Goal: Transaction & Acquisition: Purchase product/service

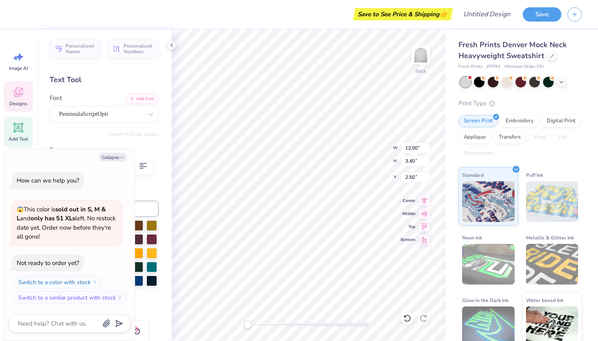
type textarea "x"
type textarea "Gamma Phi"
type textarea "x"
type textarea "Gamma Phi"
type textarea "x"
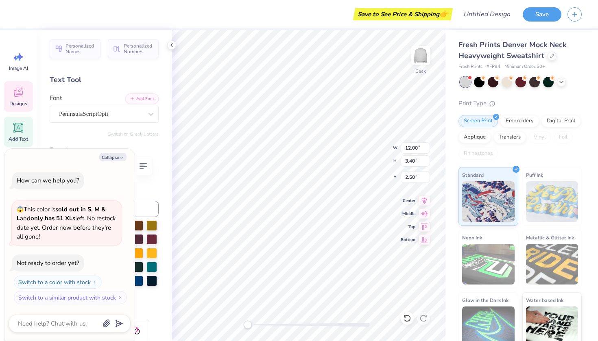
type textarea "Gamma Ph"
type textarea "x"
type textarea "Gamma P"
type textarea "x"
type textarea "Gamma"
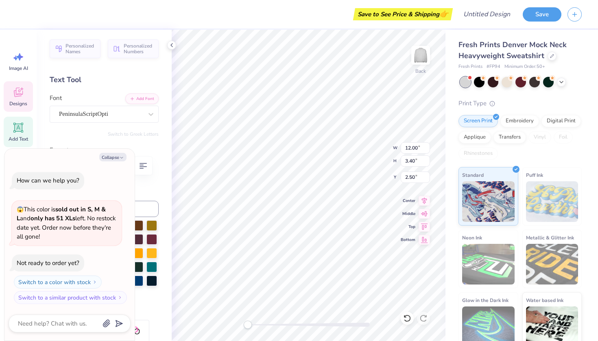
type textarea "x"
type textarea "Gamma"
type textarea "x"
type textarea "Gamm"
type textarea "x"
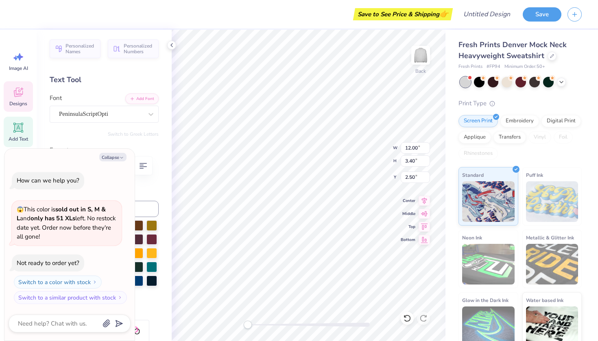
type textarea "Gam"
type textarea "x"
type textarea "Ga"
type textarea "x"
type textarea "G"
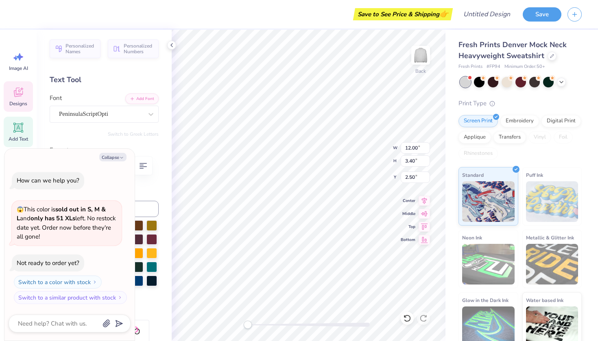
type textarea "x"
type textarea "S"
type textarea "x"
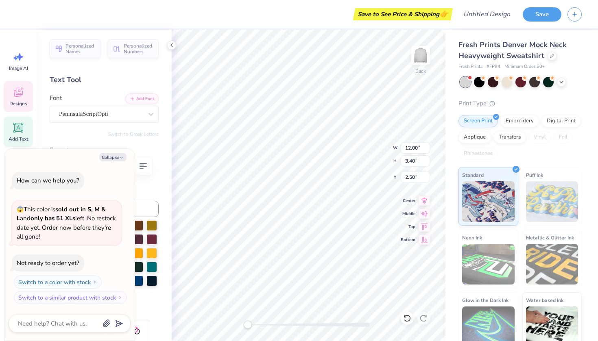
type textarea "Si"
type textarea "x"
type textarea "Sig"
type textarea "x"
type textarea "Sigm"
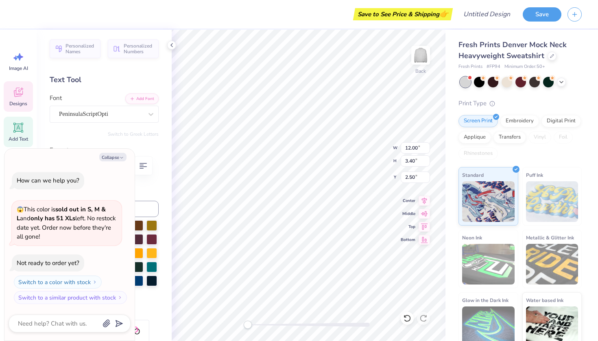
type textarea "x"
type textarea "Sigma"
type textarea "x"
type textarea "Sigma"
type textarea "x"
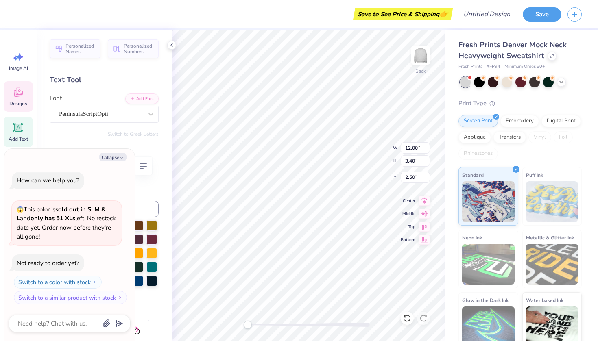
type textarea "Sigma S"
type textarea "x"
type textarea "Sigma Si"
type textarea "x"
type textarea "Sigma Sig"
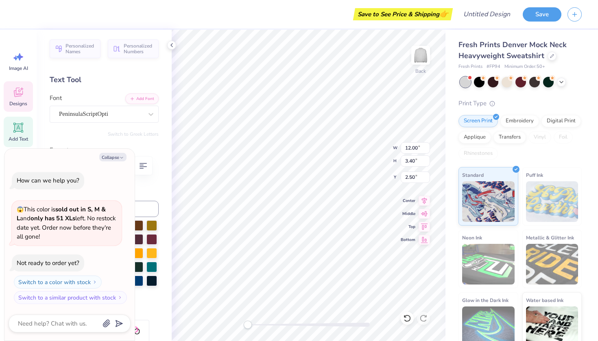
type textarea "x"
type textarea "Sigma Sigm"
type textarea "x"
type textarea "Sigma Sigma"
type textarea "x"
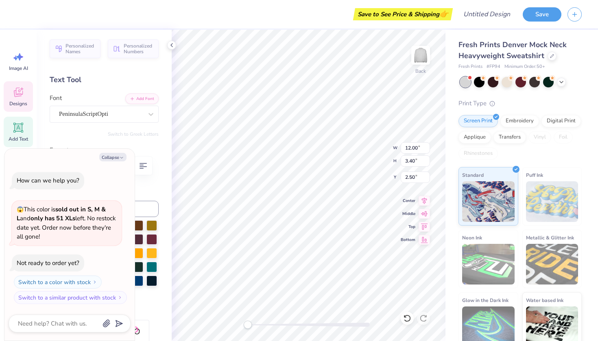
type textarea "Sigma Sigma"
type textarea "x"
type textarea "Sigma Sigma S"
type textarea "x"
type textarea "Sigma Sigma SI"
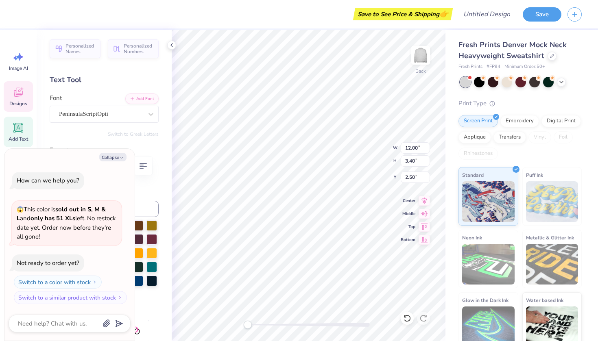
scroll to position [7, 4]
type textarea "x"
type textarea "Sigma Sigma S"
type textarea "x"
type textarea "Sigma Sigma Si"
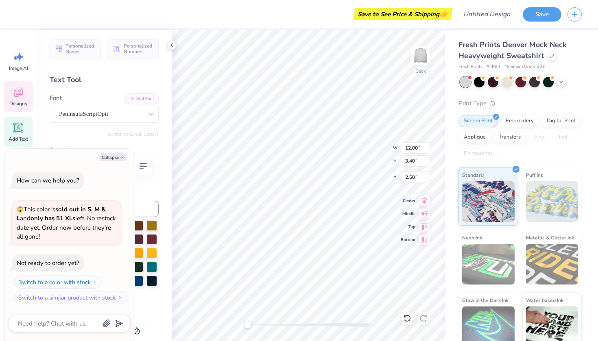
type textarea "x"
type textarea "Sigma Sigma Sig"
type textarea "x"
type textarea "Sigma Sigma Sigm"
type textarea "x"
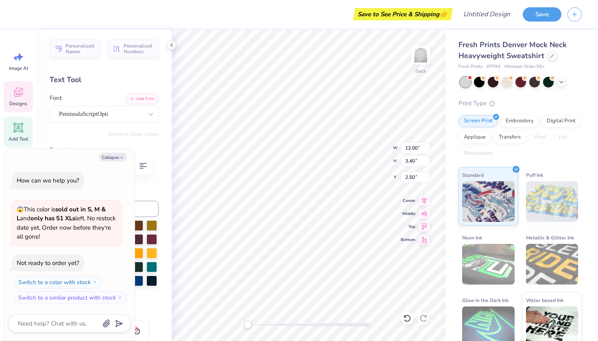
type textarea "Sigma Sigma Sigma"
type textarea "x"
type textarea "Sa"
type textarea "x"
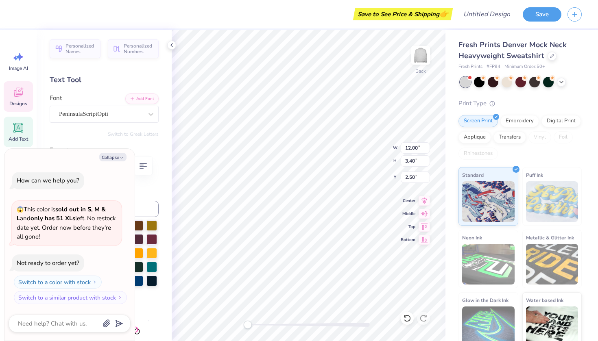
type textarea "a"
type textarea "x"
type textarea "T"
type textarea "x"
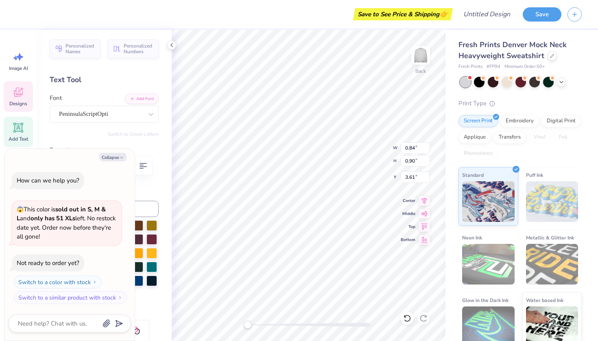
type textarea "Tr"
type textarea "x"
type textarea "Tri"
type textarea "x"
type textarea "Tri"
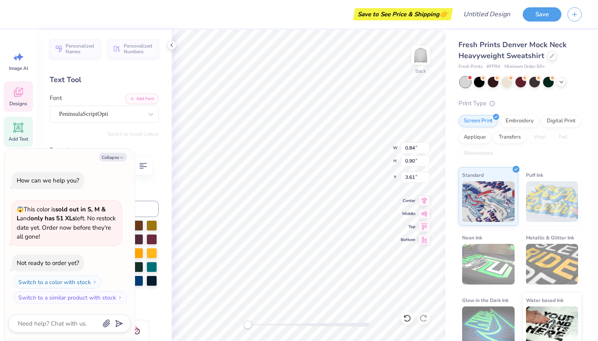
type textarea "x"
type textarea "Tri A"
type textarea "x"
type textarea "Tri Ai"
type textarea "x"
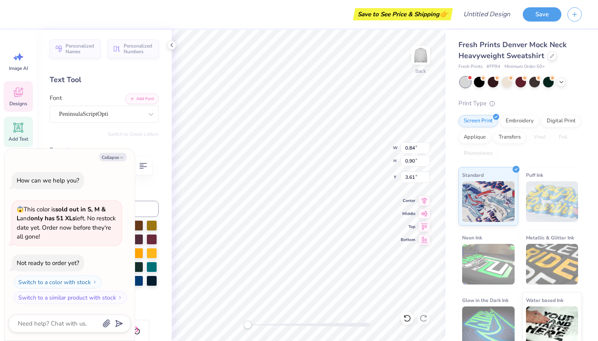
type textarea "Tri Aig"
type textarea "x"
type textarea "Tri Aigm"
type textarea "x"
type textarea "Tri Aigma"
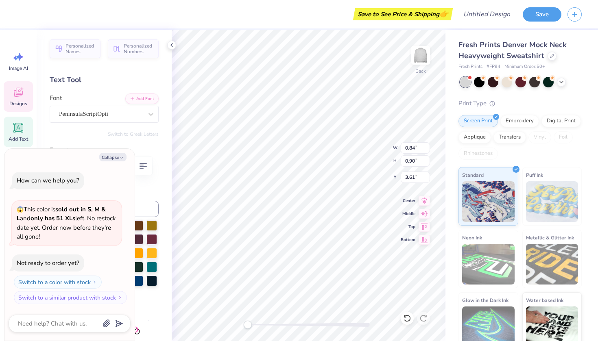
type textarea "x"
type textarea "Tri Aigma"
type textarea "x"
type textarea "Tri Aigma"
type textarea "x"
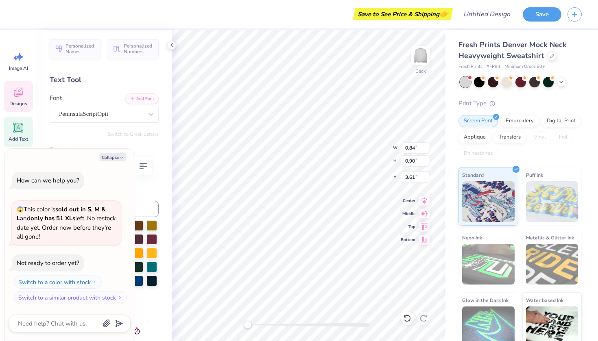
type textarea "Tri Aigm"
type textarea "x"
type textarea "Tri Aig"
type textarea "x"
type textarea "Tri Ai"
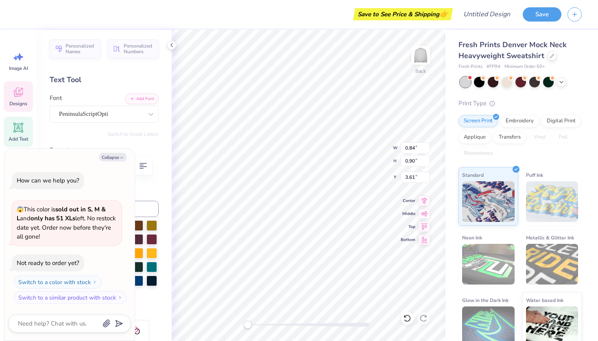
type textarea "x"
type textarea "Tri A"
type textarea "x"
type textarea "Tri"
type textarea "x"
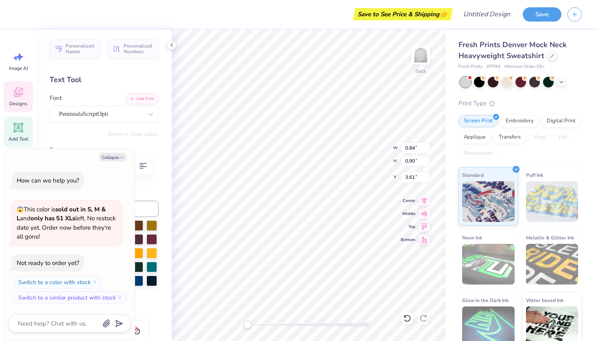
type textarea "Tri S"
type textarea "x"
type textarea "Tri Si"
type textarea "x"
type textarea "Tri Sig"
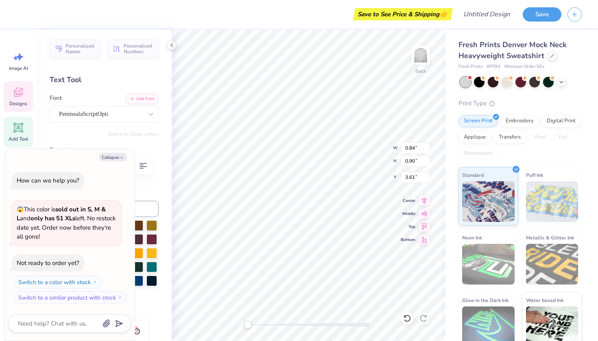
type textarea "x"
type textarea "Tri Sig,"
type textarea "x"
type textarea "Tri Sig,a"
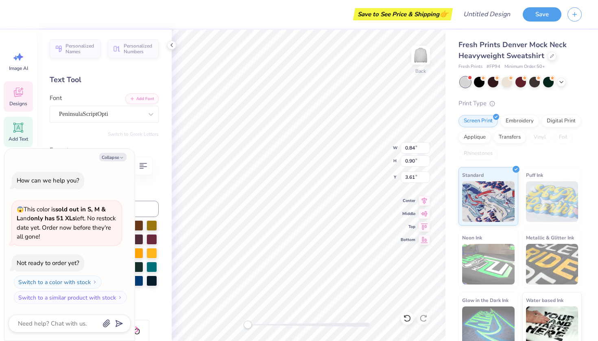
type textarea "x"
type textarea "Tri Sig,"
type textarea "x"
type textarea "Tri Sig"
type textarea "x"
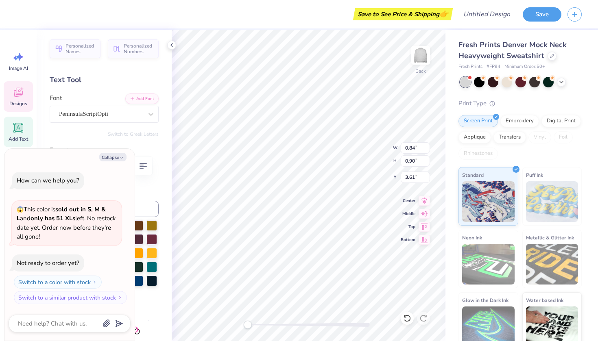
type textarea "Tri Sigm"
type textarea "x"
type textarea "Tri Sigma"
type textarea "x"
type input "1.18"
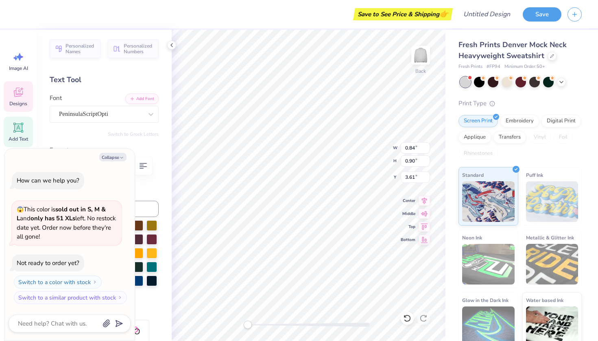
type input "1.37"
type input "5.91"
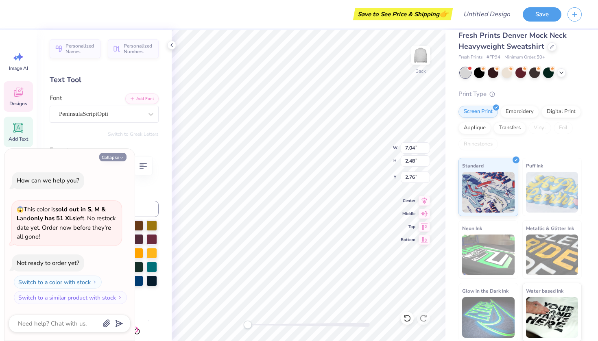
click at [113, 158] on button "Collapse" at bounding box center [112, 157] width 27 height 9
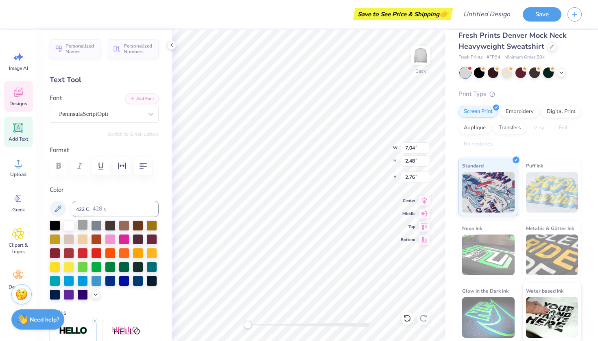
click at [80, 224] on div at bounding box center [82, 225] width 11 height 11
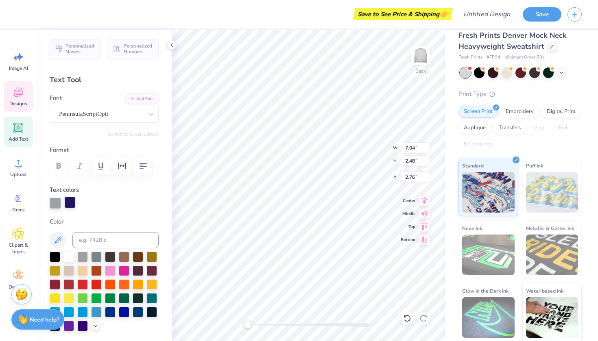
click at [72, 208] on div at bounding box center [69, 202] width 11 height 11
click at [73, 202] on div at bounding box center [69, 203] width 11 height 11
click at [70, 200] on div at bounding box center [69, 202] width 11 height 11
click at [52, 202] on div at bounding box center [55, 202] width 11 height 11
click at [72, 205] on div at bounding box center [69, 202] width 11 height 11
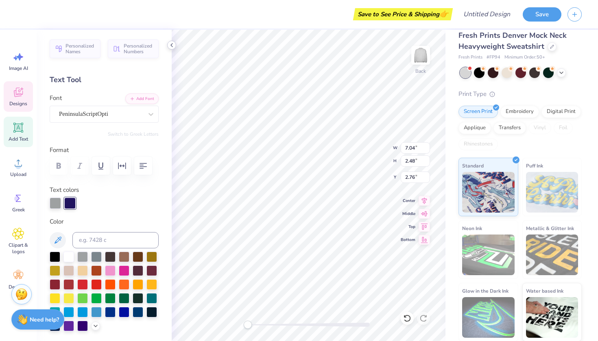
click at [170, 45] on icon at bounding box center [171, 45] width 7 height 7
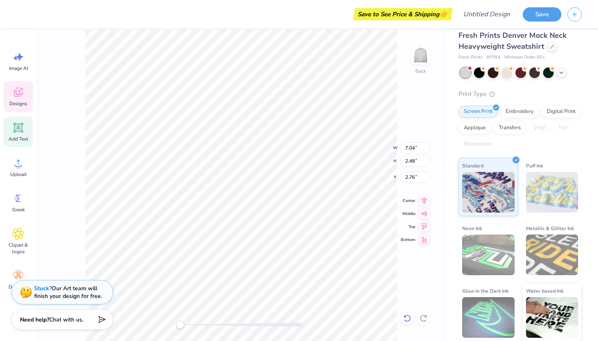
click at [406, 317] on icon at bounding box center [407, 318] width 8 height 8
click at [406, 317] on icon at bounding box center [405, 317] width 2 height 2
click at [541, 187] on img at bounding box center [552, 192] width 52 height 41
click at [557, 188] on img at bounding box center [552, 192] width 52 height 41
click at [507, 75] on div at bounding box center [506, 72] width 11 height 11
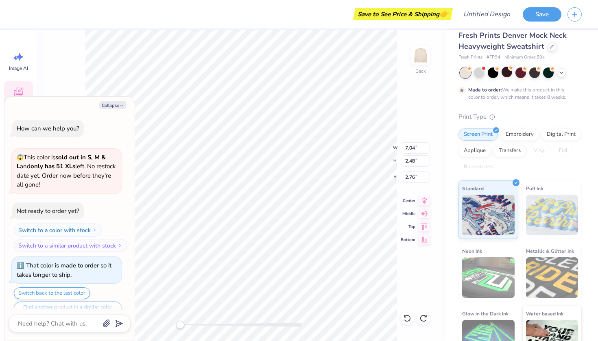
scroll to position [14, 0]
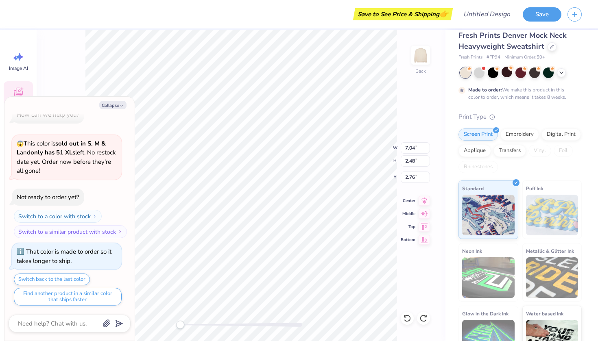
click at [540, 72] on div at bounding box center [521, 73] width 122 height 11
click at [536, 72] on div at bounding box center [534, 72] width 11 height 11
click at [106, 105] on button "Collapse" at bounding box center [112, 105] width 27 height 9
type textarea "x"
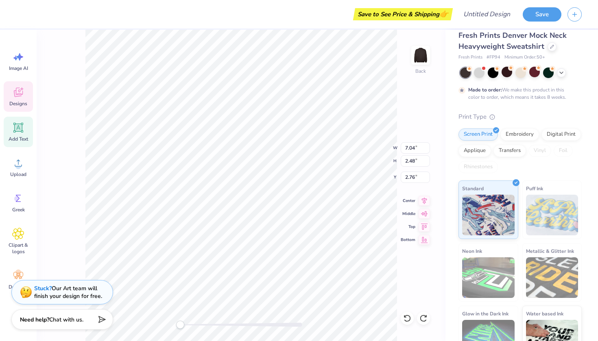
click at [25, 133] on div "Add Text" at bounding box center [18, 132] width 29 height 30
type input "5.84"
type input "1.69"
type input "9.15"
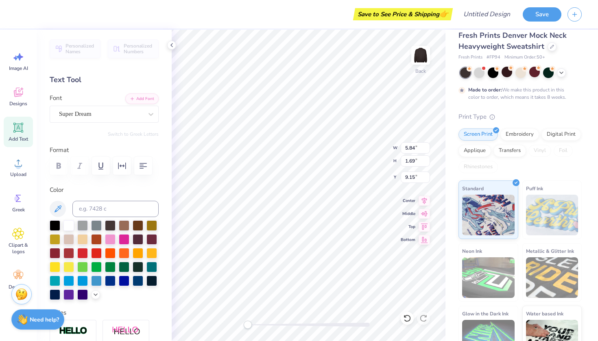
scroll to position [7, 2]
type textarea "E"
type input "7.04"
type input "2.48"
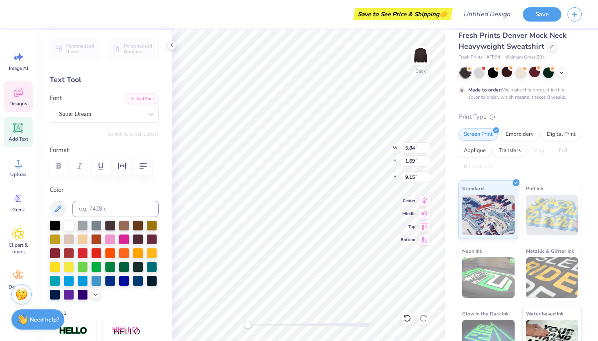
type input "2.76"
click at [67, 222] on div at bounding box center [68, 225] width 11 height 11
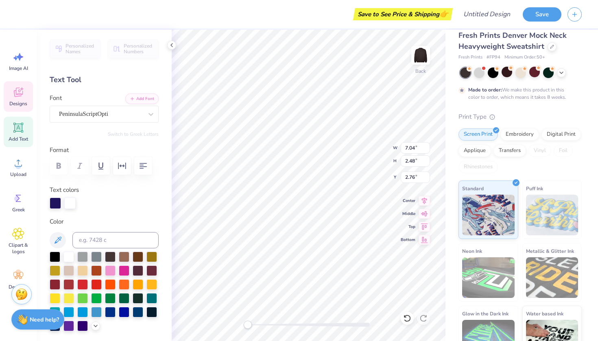
scroll to position [7, 1]
click at [68, 258] on div at bounding box center [68, 256] width 11 height 11
click at [71, 256] on div at bounding box center [68, 256] width 11 height 11
click at [70, 257] on div at bounding box center [68, 256] width 11 height 11
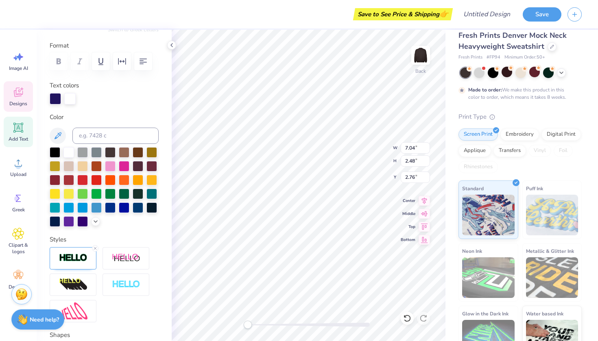
scroll to position [0, 0]
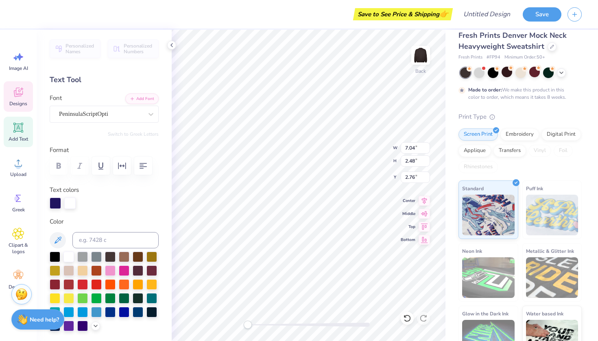
click at [388, 28] on div "Save to See Price & Shipping 👉 Design Title Save Image AI Designs Add Text Uplo…" at bounding box center [299, 170] width 598 height 341
click at [71, 202] on div at bounding box center [69, 203] width 11 height 11
click at [570, 115] on div "Print Type" at bounding box center [519, 116] width 123 height 9
click at [559, 71] on icon at bounding box center [561, 72] width 7 height 7
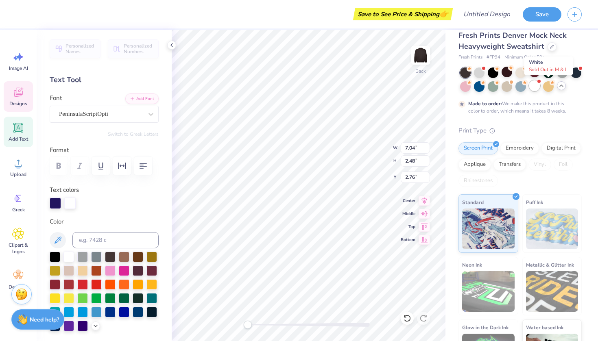
click at [540, 86] on div at bounding box center [534, 86] width 11 height 11
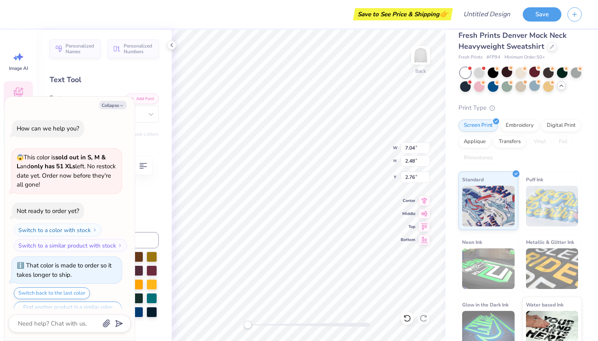
scroll to position [168, 0]
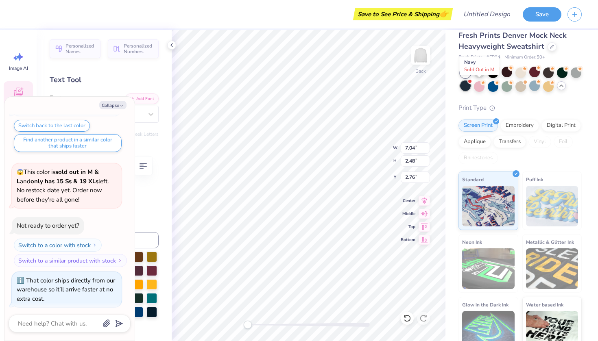
click at [470, 85] on div at bounding box center [465, 86] width 11 height 11
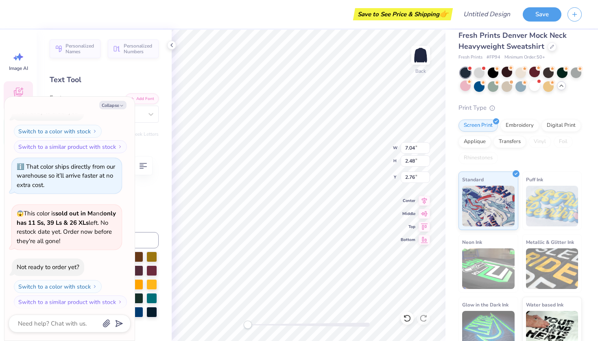
type textarea "x"
type textarea "Tri"
type textarea "x"
type textarea "Tri"
type textarea "x"
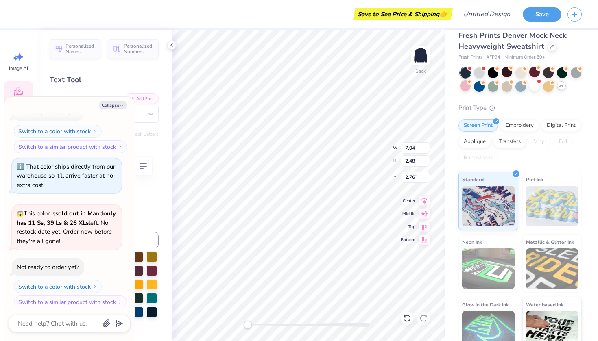
type textarea "Tr"
type textarea "x"
type textarea "T"
type textarea "x"
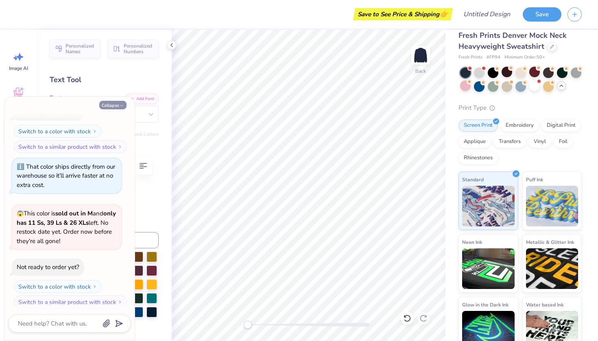
click at [109, 107] on button "Collapse" at bounding box center [112, 105] width 27 height 9
type textarea "x"
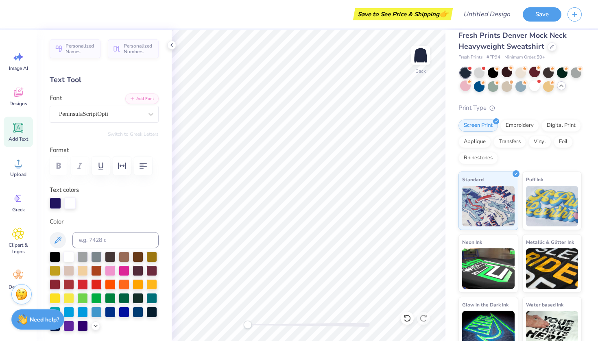
click at [20, 126] on icon at bounding box center [19, 128] width 8 height 8
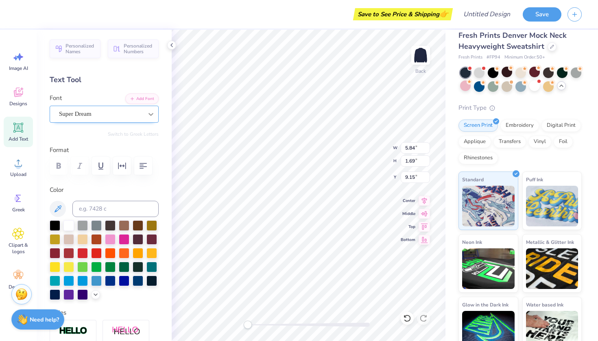
click at [147, 118] on icon at bounding box center [151, 114] width 8 height 8
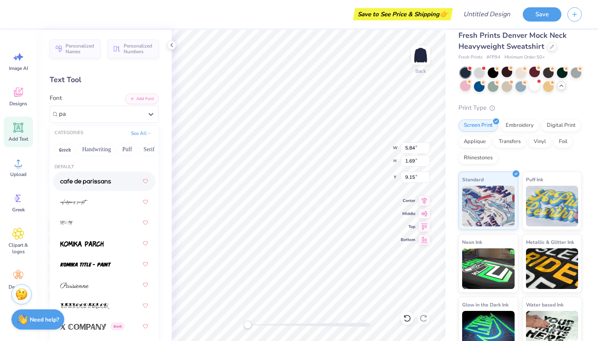
click at [90, 181] on img at bounding box center [85, 182] width 51 height 6
type input "pa"
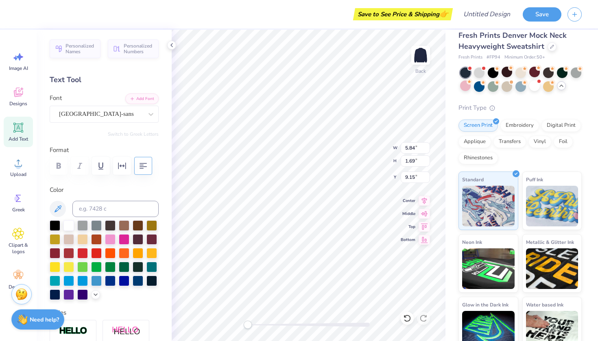
type textarea "P"
type textarea "S"
type textarea "TRI SIGMA"
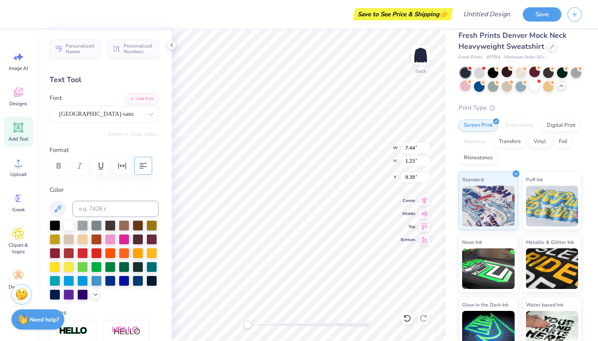
type input "12.23"
type input "2.02"
type input "4.66"
type textarea "x"
type input "3.37"
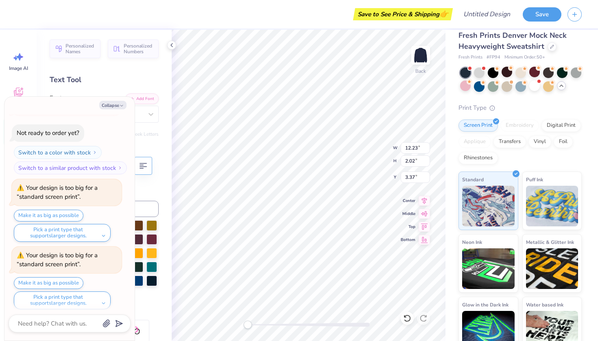
scroll to position [7, 2]
type textarea "x"
type input "12.24"
click at [426, 146] on input "12.24" at bounding box center [415, 147] width 29 height 11
type textarea "x"
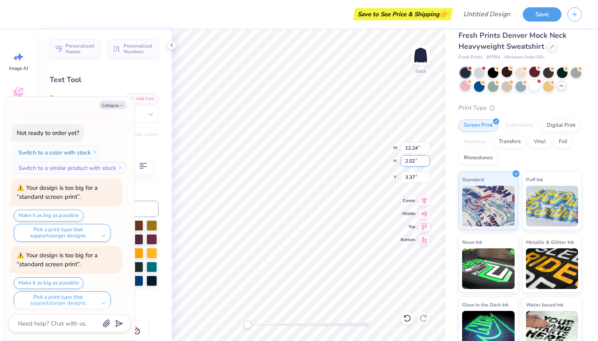
type input "2.03"
click at [427, 158] on div "Back W 12.24 12.24 " H 2.03 2.02 " Y 3.37 3.37 " Center Middle Top Bottom" at bounding box center [309, 185] width 274 height 311
click at [406, 318] on icon at bounding box center [407, 318] width 8 height 8
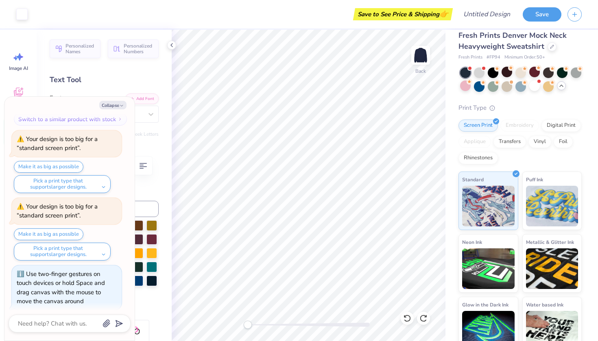
click at [242, 326] on div "Back" at bounding box center [309, 185] width 274 height 311
type textarea "x"
type input "3.00"
type textarea "x"
type input "14.38"
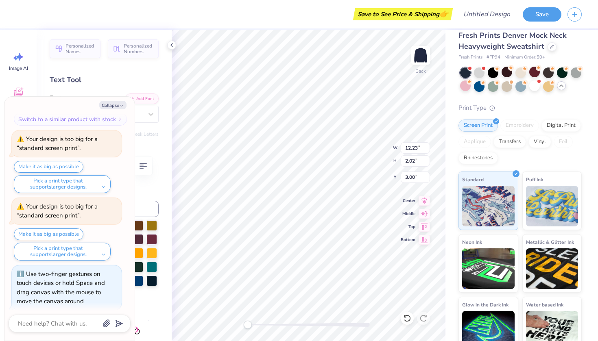
type input "2.38"
type input "5.10"
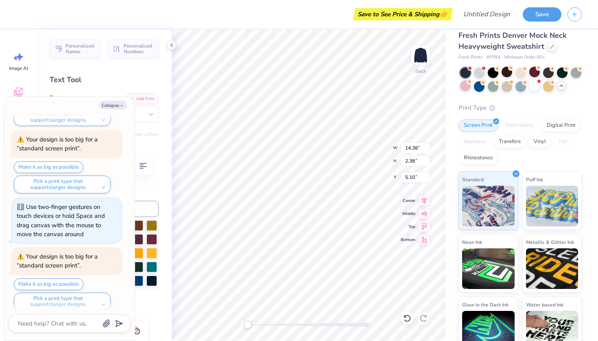
scroll to position [7, 1]
type textarea "x"
type textarea "TRI"
type textarea "x"
type textarea "TRI"
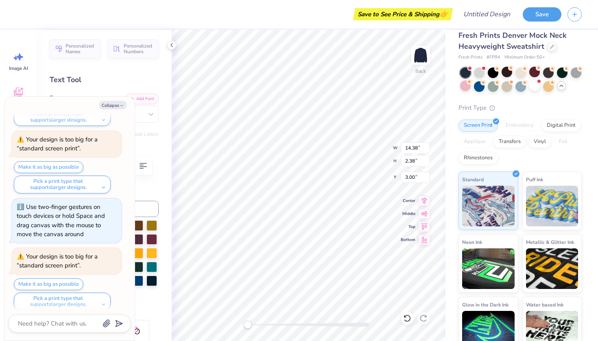
type textarea "x"
type textarea "TR"
type textarea "x"
type textarea "T"
type textarea "x"
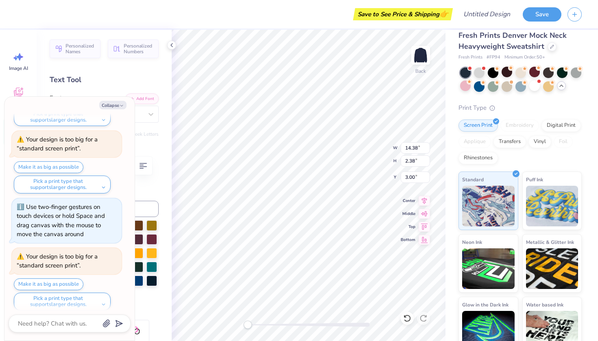
scroll to position [7, 0]
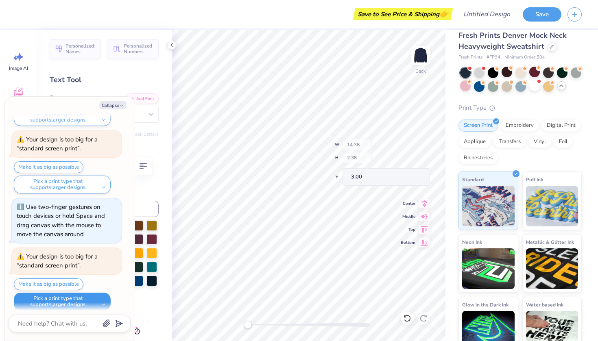
click at [69, 296] on button "Pick a print type that supports larger designs." at bounding box center [62, 302] width 97 height 18
click at [83, 296] on button "Pick a print type that supports larger designs." at bounding box center [62, 302] width 97 height 18
click at [100, 296] on button "Pick a print type that supports larger designs." at bounding box center [62, 302] width 97 height 18
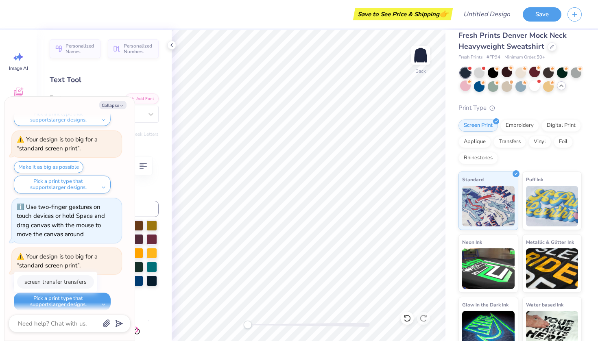
click at [78, 275] on button "screen transfer transfers" at bounding box center [55, 281] width 77 height 13
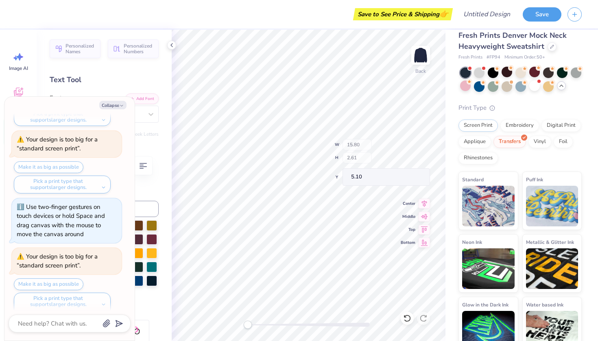
scroll to position [0, 0]
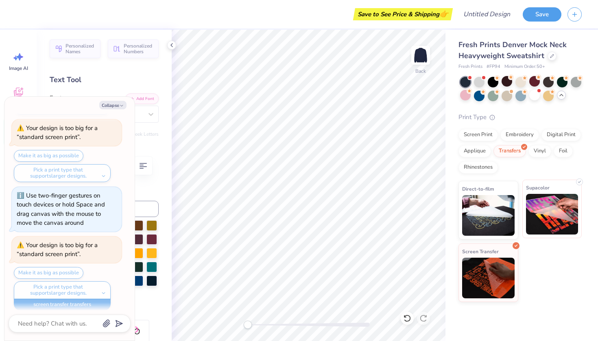
click at [547, 209] on img at bounding box center [552, 214] width 52 height 41
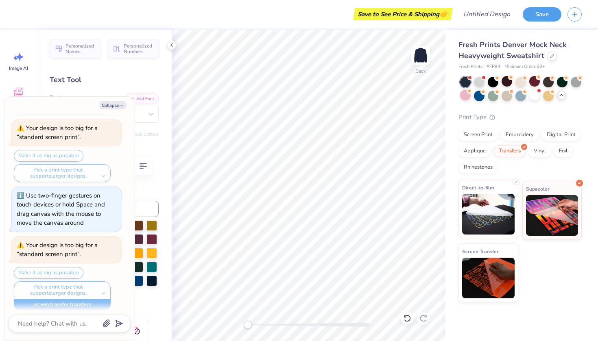
click at [512, 203] on img at bounding box center [488, 214] width 52 height 41
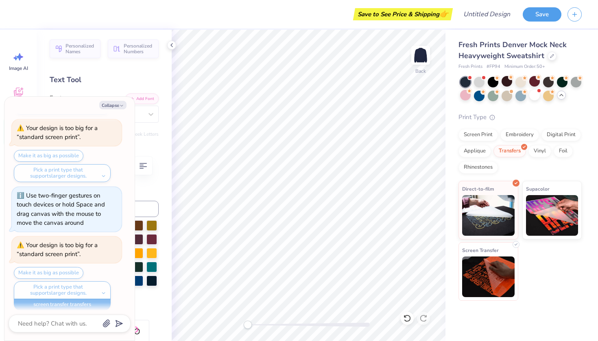
click at [482, 277] on img at bounding box center [488, 277] width 52 height 41
click at [39, 268] on div "Make it as big as possible Pick a print type that supports larger designs. scre…" at bounding box center [68, 289] width 108 height 44
click at [39, 267] on div "Make it as big as possible Pick a print type that supports larger designs. scre…" at bounding box center [68, 289] width 108 height 44
click at [105, 286] on div "Pick a print type that supports larger designs. screen transfer transfers" at bounding box center [62, 290] width 97 height 18
click at [111, 102] on button "Collapse" at bounding box center [112, 105] width 27 height 9
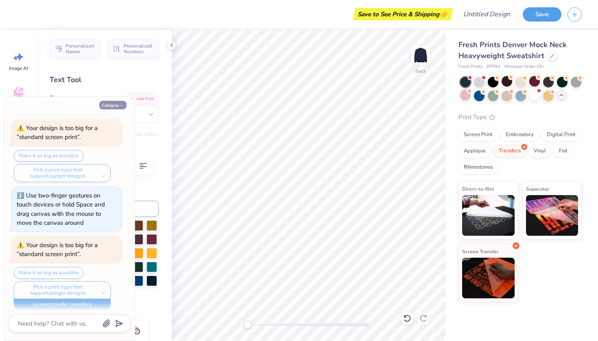
type textarea "x"
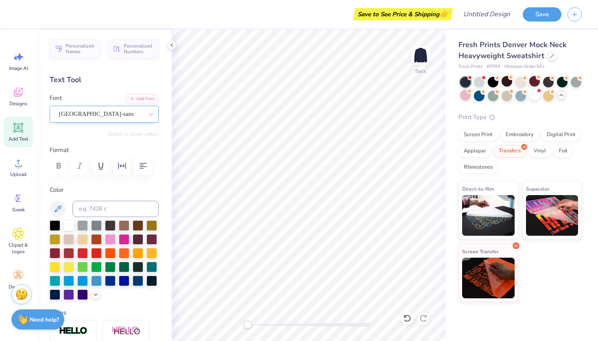
click at [93, 113] on span "cafe de paris-sans" at bounding box center [96, 113] width 75 height 9
type input "h"
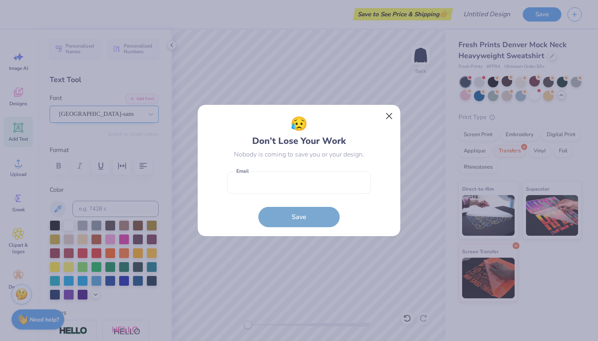
click at [387, 113] on button "Close" at bounding box center [388, 116] width 15 height 15
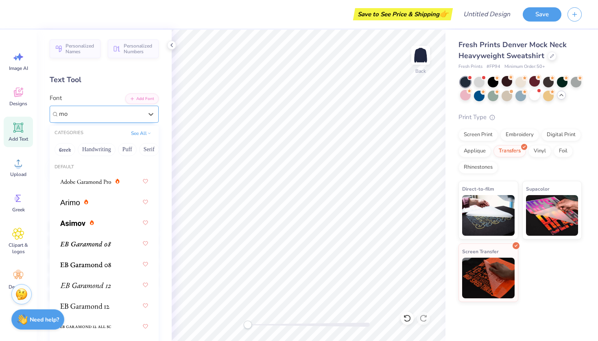
type input "m"
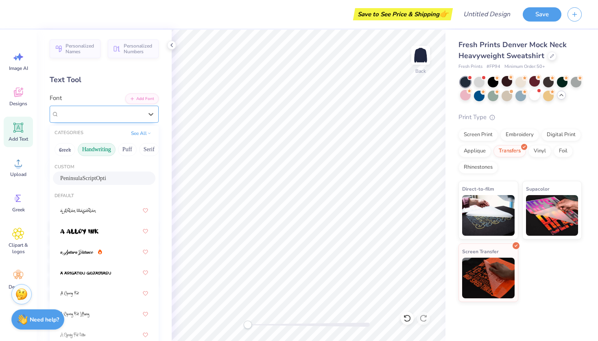
click at [83, 152] on button "Handwriting" at bounding box center [97, 149] width 38 height 13
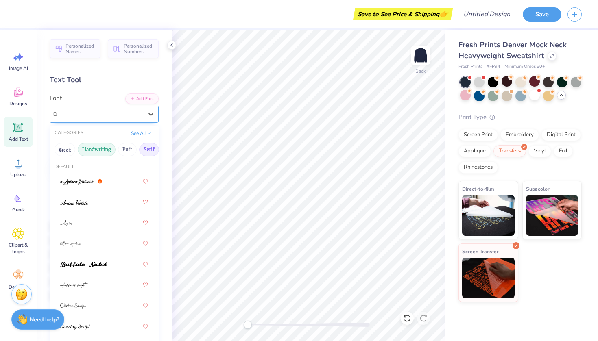
click at [145, 152] on button "Serif" at bounding box center [149, 149] width 20 height 13
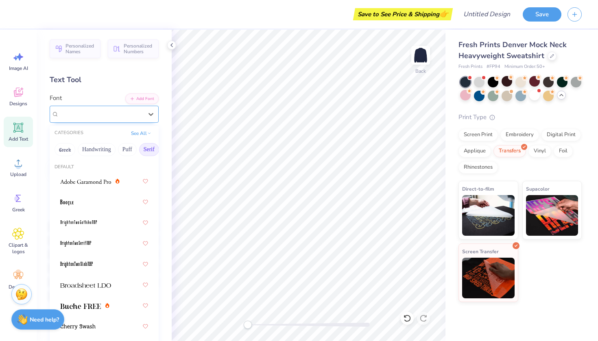
click at [140, 150] on button "Serif" at bounding box center [149, 149] width 20 height 13
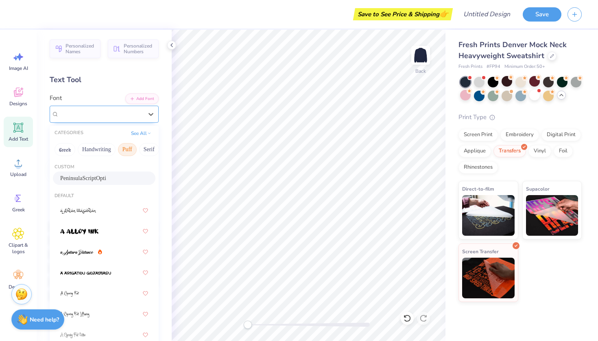
click at [127, 150] on button "Puff" at bounding box center [127, 149] width 19 height 13
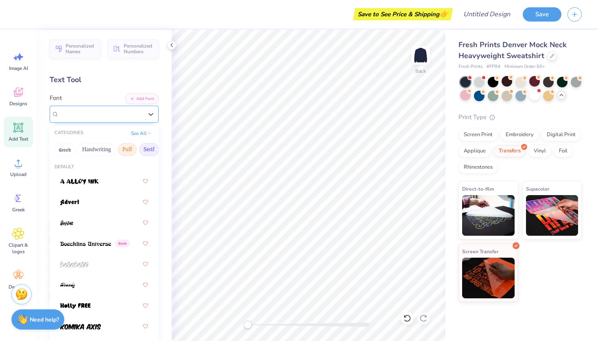
click at [146, 152] on button "Serif" at bounding box center [149, 149] width 20 height 13
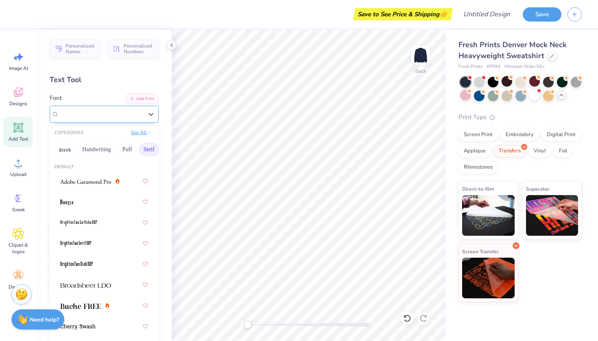
click at [135, 129] on button "See All" at bounding box center [140, 132] width 25 height 8
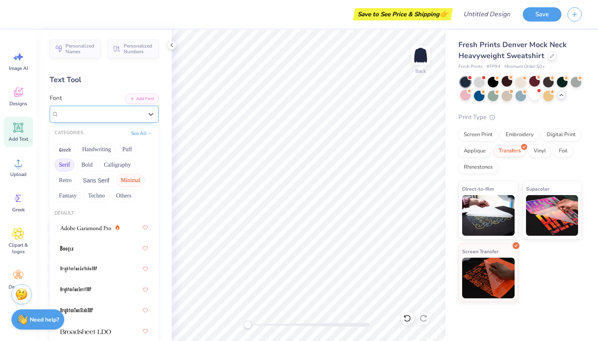
click at [120, 185] on button "Minimal" at bounding box center [130, 180] width 28 height 13
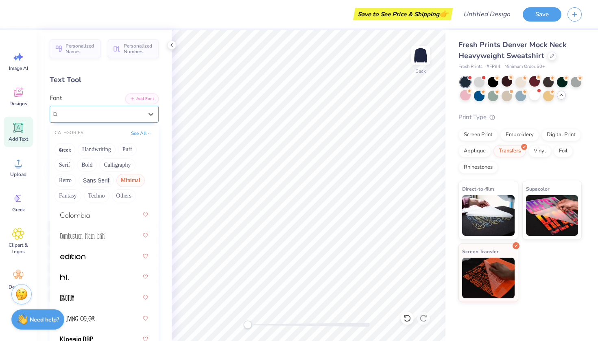
scroll to position [159, 0]
click at [78, 257] on img at bounding box center [72, 256] width 25 height 6
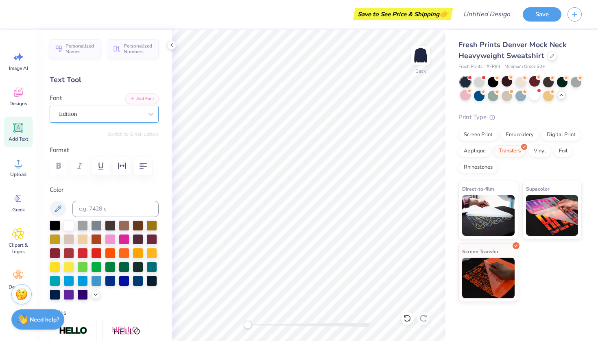
click at [21, 130] on icon at bounding box center [19, 128] width 8 height 8
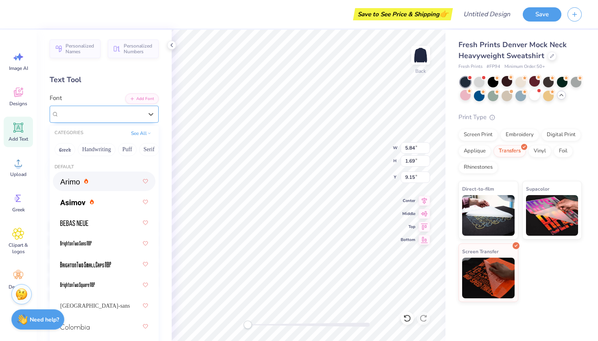
click at [126, 115] on div "Super Dream" at bounding box center [100, 114] width 85 height 13
click at [138, 133] on button "See All" at bounding box center [140, 132] width 25 height 8
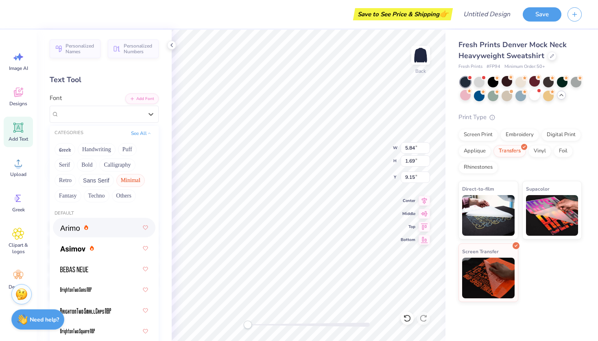
click at [126, 182] on button "Minimal" at bounding box center [130, 180] width 28 height 13
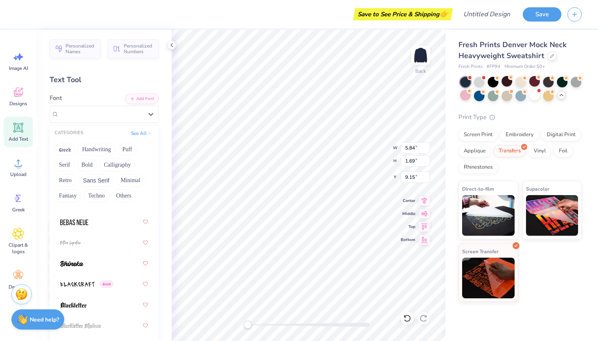
scroll to position [585, 0]
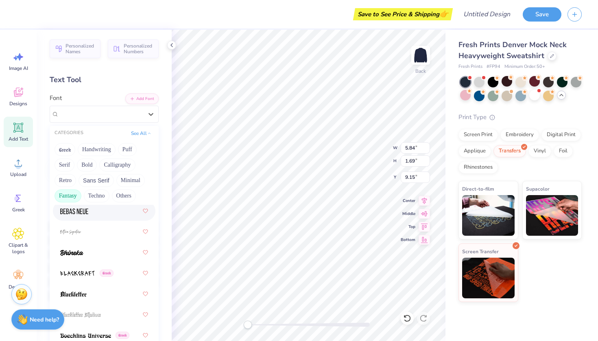
click at [75, 198] on button "Fantasy" at bounding box center [67, 195] width 27 height 13
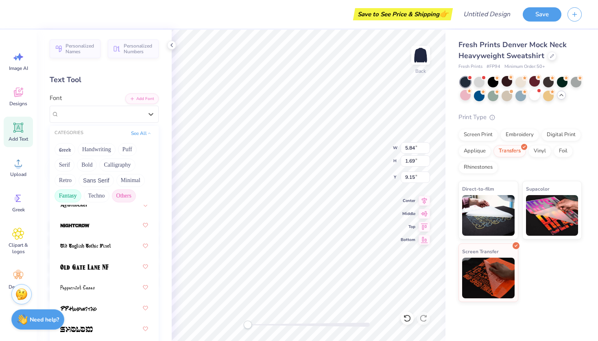
click at [131, 195] on button "Others" at bounding box center [124, 195] width 24 height 13
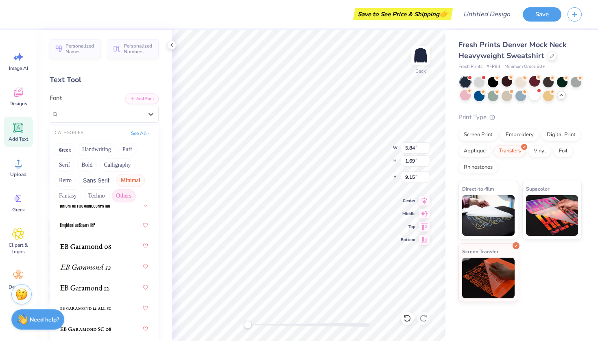
click at [128, 181] on button "Minimal" at bounding box center [130, 180] width 28 height 13
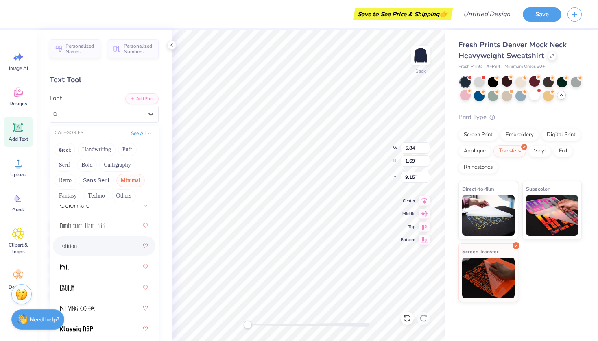
click at [77, 246] on span "Edition" at bounding box center [68, 246] width 17 height 9
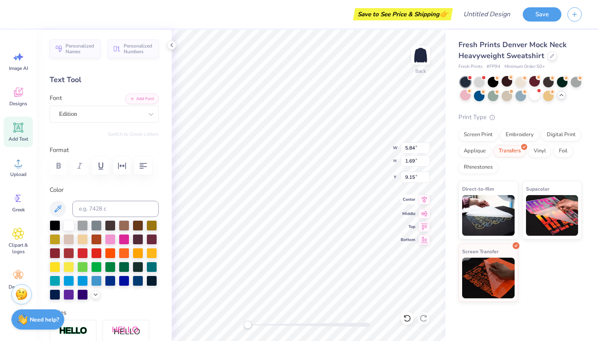
scroll to position [7, 1]
type textarea "T"
type textarea "TRI SIGMA"
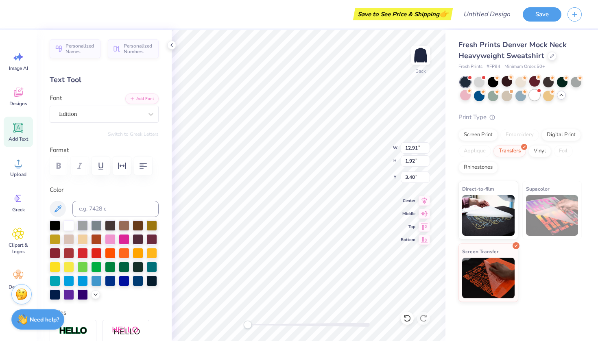
type textarea "T"
click at [115, 243] on div at bounding box center [110, 238] width 11 height 11
click at [115, 239] on div at bounding box center [110, 238] width 11 height 11
click at [102, 211] on input at bounding box center [115, 209] width 86 height 16
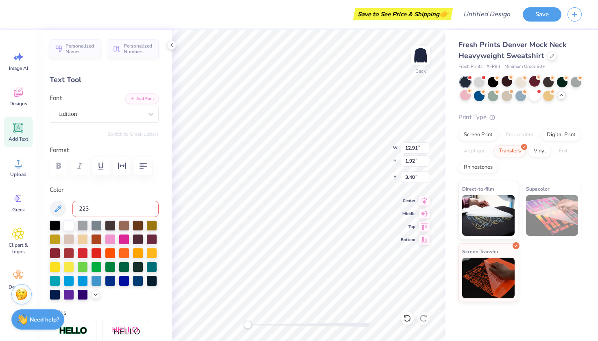
type input "223c"
click at [59, 205] on icon at bounding box center [58, 209] width 10 height 10
click at [115, 239] on div at bounding box center [110, 238] width 11 height 11
type textarea "Tri sigma"
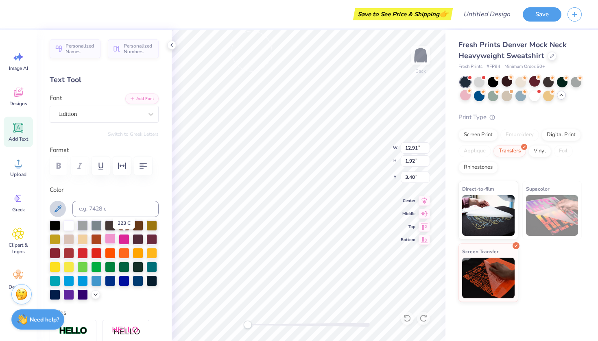
scroll to position [7, 2]
click at [60, 211] on icon at bounding box center [58, 209] width 10 height 10
click at [54, 207] on icon at bounding box center [58, 209] width 10 height 10
click at [86, 114] on div "Edition" at bounding box center [100, 114] width 85 height 13
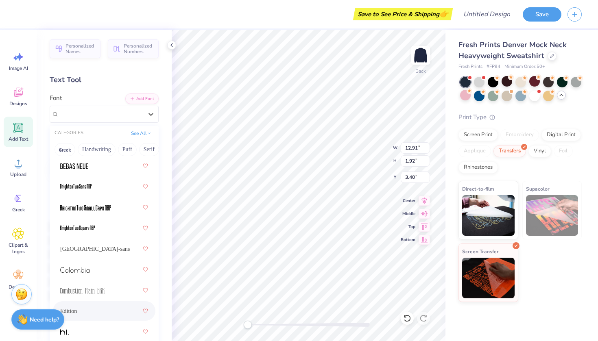
scroll to position [56, 0]
click at [98, 163] on div at bounding box center [104, 167] width 88 height 15
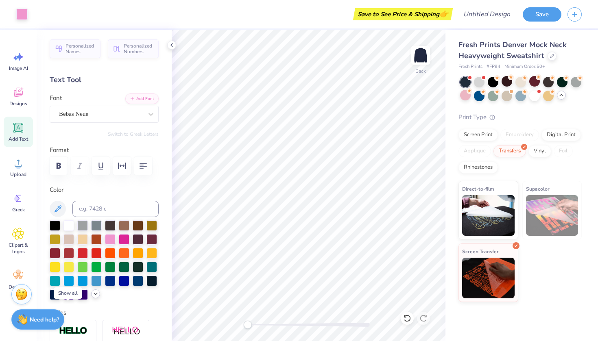
click at [94, 295] on polyline at bounding box center [95, 294] width 3 height 2
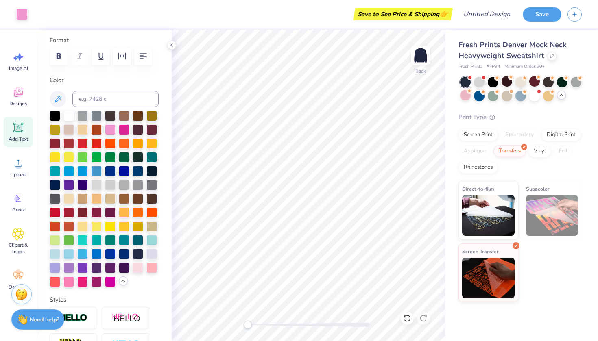
scroll to position [107, 0]
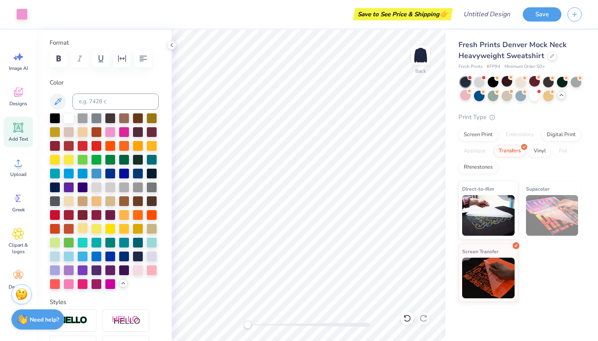
click at [88, 233] on div at bounding box center [82, 228] width 11 height 11
click at [60, 261] on div at bounding box center [55, 255] width 11 height 11
click at [146, 261] on div at bounding box center [151, 255] width 11 height 11
click at [60, 275] on div at bounding box center [55, 269] width 11 height 11
click at [133, 275] on div at bounding box center [138, 269] width 11 height 11
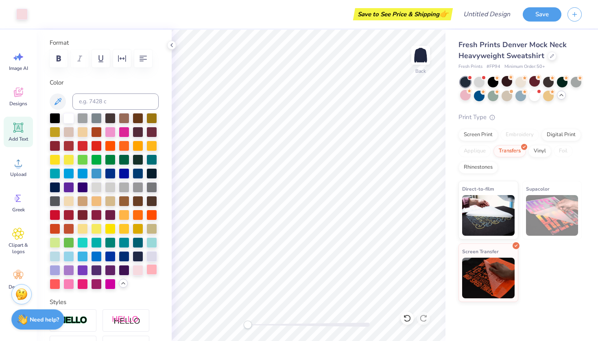
click at [146, 275] on div at bounding box center [151, 269] width 11 height 11
click at [74, 289] on div at bounding box center [68, 283] width 11 height 11
click at [108, 102] on input at bounding box center [115, 102] width 86 height 16
type input "7428"
type input "7673"
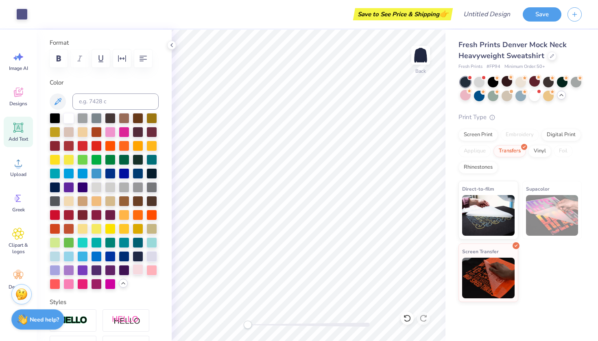
click at [133, 275] on div at bounding box center [138, 269] width 11 height 11
click at [146, 275] on div at bounding box center [151, 269] width 11 height 11
click at [60, 289] on div at bounding box center [55, 283] width 11 height 11
click at [74, 289] on div at bounding box center [68, 283] width 11 height 11
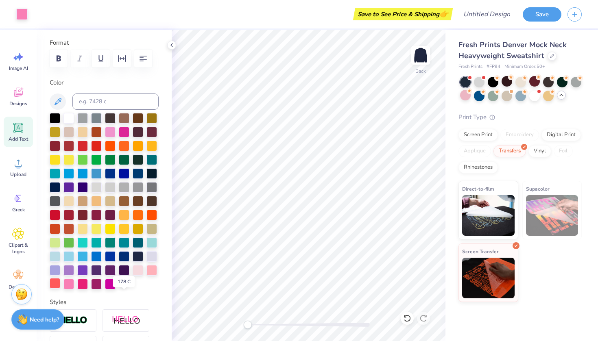
click at [60, 289] on div at bounding box center [55, 283] width 11 height 11
click at [74, 289] on div at bounding box center [68, 283] width 11 height 11
type textarea "Tri sigma"
click at [16, 205] on div "Greek" at bounding box center [18, 202] width 29 height 30
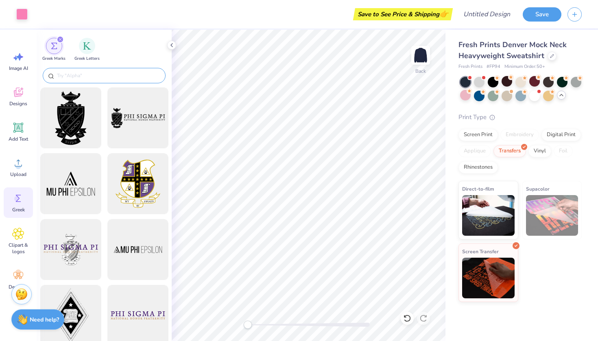
click at [102, 71] on div at bounding box center [104, 75] width 123 height 15
click at [87, 75] on input "text" at bounding box center [108, 76] width 104 height 8
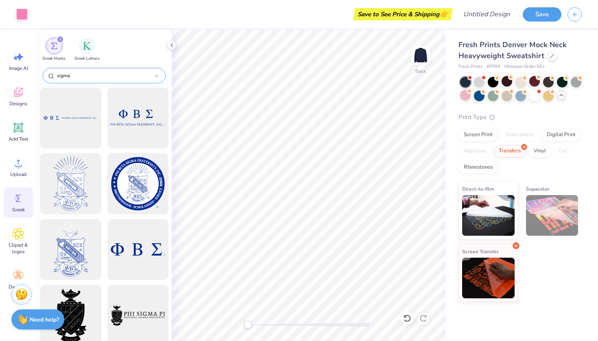
click at [58, 76] on input "sigma" at bounding box center [105, 76] width 99 height 8
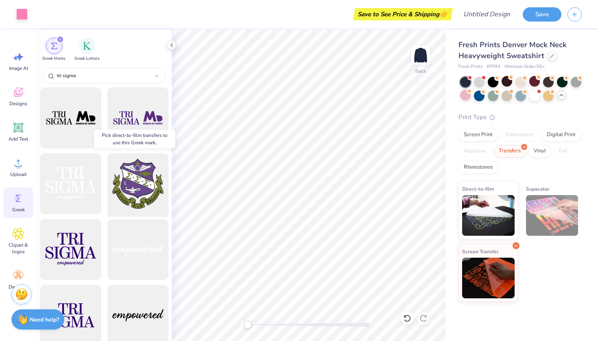
type input "tri sigma"
click at [142, 181] on div at bounding box center [137, 183] width 67 height 67
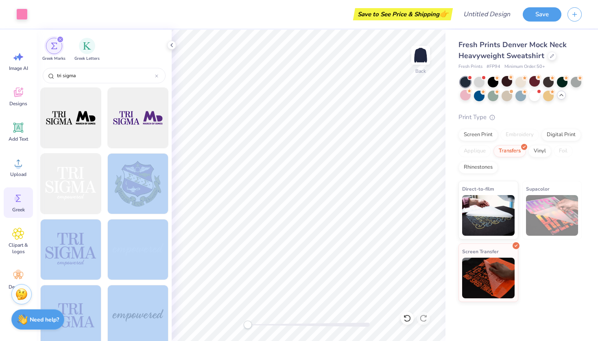
click at [286, 203] on div "Art colors Save to See Price & Shipping 👉 Design Title Save Image AI Designs Ad…" at bounding box center [299, 170] width 598 height 341
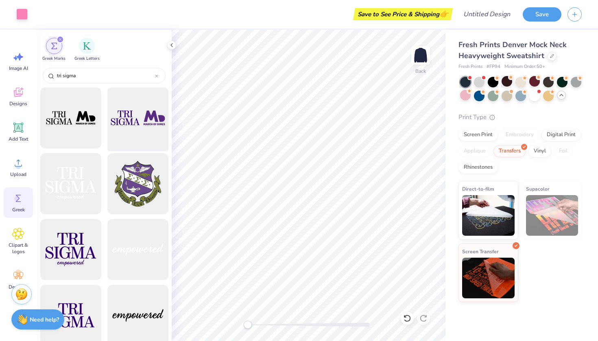
click at [119, 144] on div at bounding box center [137, 118] width 67 height 67
click at [127, 181] on div at bounding box center [137, 183] width 67 height 67
click at [138, 176] on div at bounding box center [137, 183] width 67 height 67
click at [134, 173] on div at bounding box center [137, 183] width 67 height 67
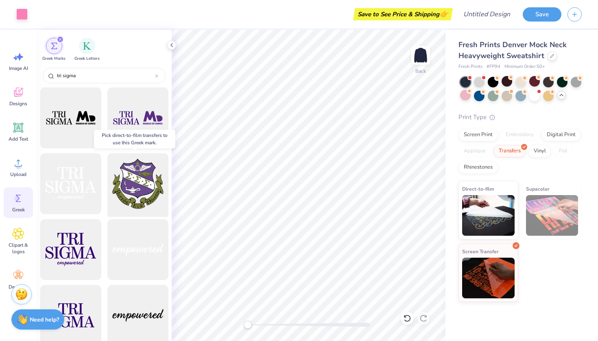
click at [134, 173] on div at bounding box center [137, 183] width 67 height 67
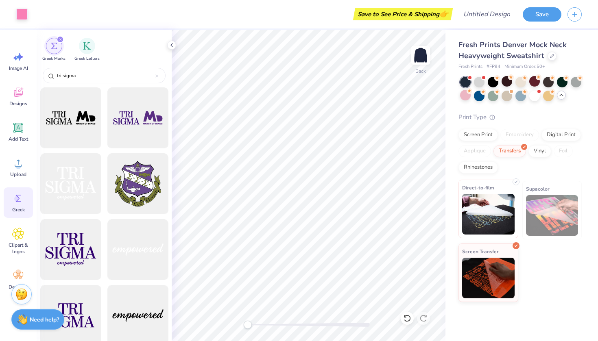
click at [512, 194] on img at bounding box center [488, 214] width 52 height 41
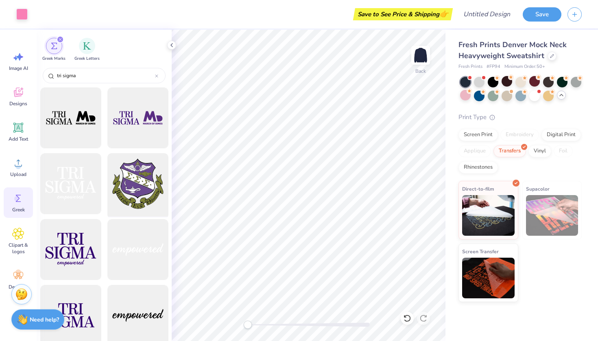
click at [125, 184] on div at bounding box center [137, 183] width 67 height 67
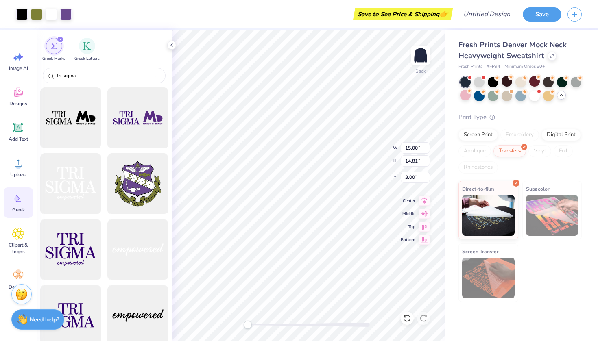
type input "5.87"
type input "5.79"
type input "12.01"
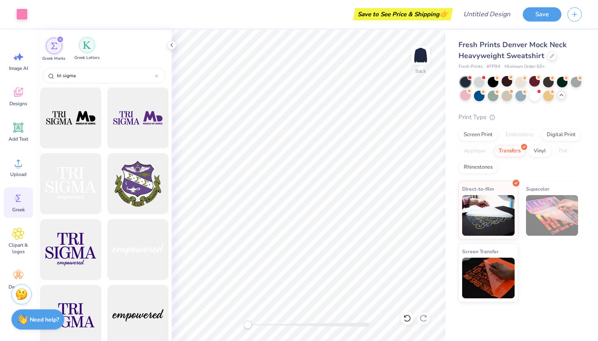
click at [89, 49] on div "filter for Greek Letters" at bounding box center [87, 45] width 16 height 16
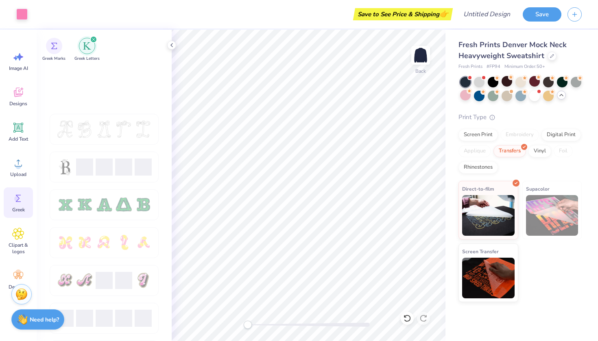
scroll to position [374, 0]
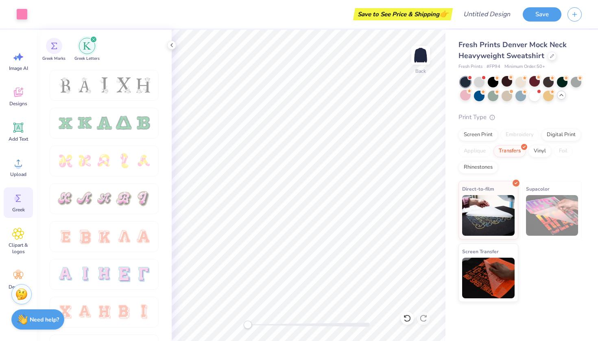
click at [116, 214] on div at bounding box center [104, 201] width 109 height 37
click at [117, 201] on div at bounding box center [123, 198] width 17 height 17
click at [487, 270] on img at bounding box center [488, 277] width 52 height 41
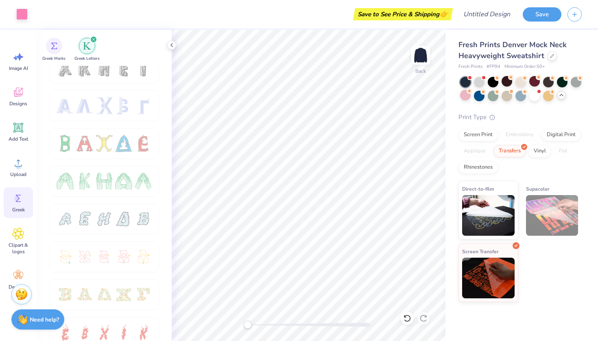
scroll to position [44, 0]
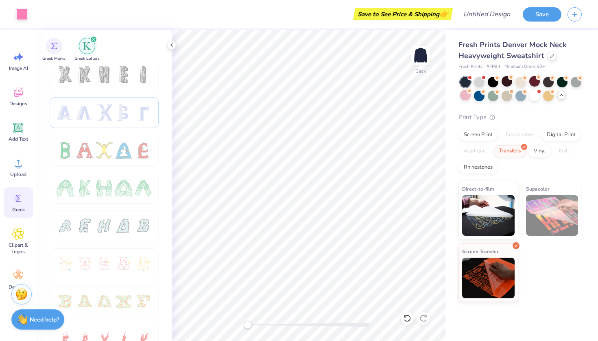
click at [133, 124] on div at bounding box center [104, 112] width 109 height 31
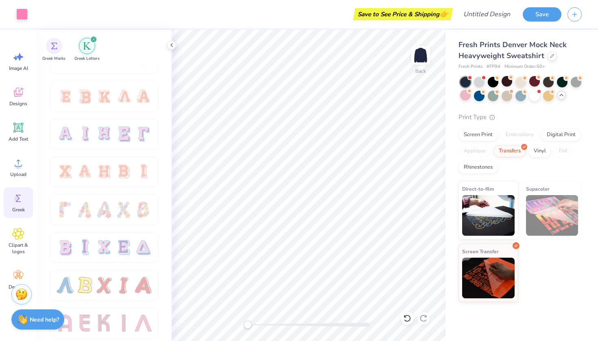
scroll to position [0, 0]
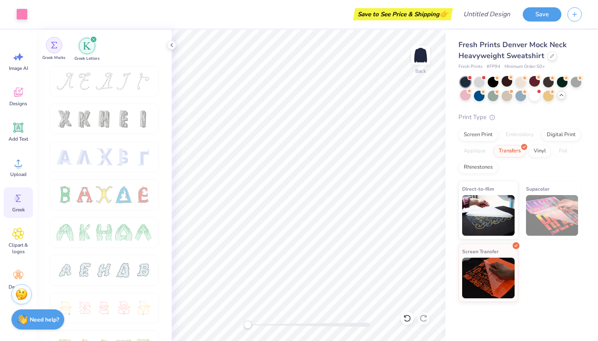
click at [52, 48] on img "filter for Greek Marks" at bounding box center [54, 45] width 7 height 7
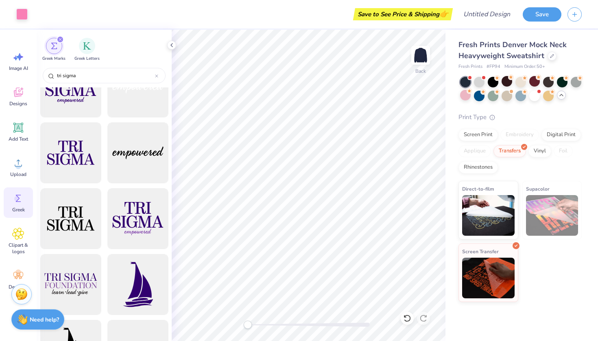
scroll to position [217, 0]
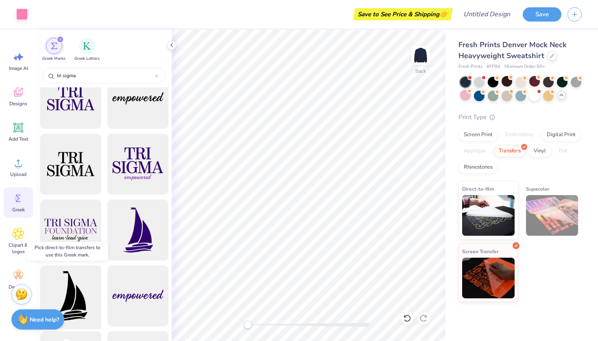
click at [79, 290] on div at bounding box center [70, 296] width 67 height 67
click at [81, 288] on div at bounding box center [70, 296] width 67 height 67
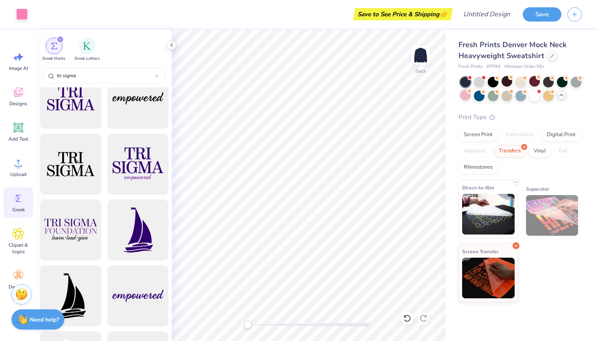
click at [504, 207] on img at bounding box center [488, 214] width 52 height 41
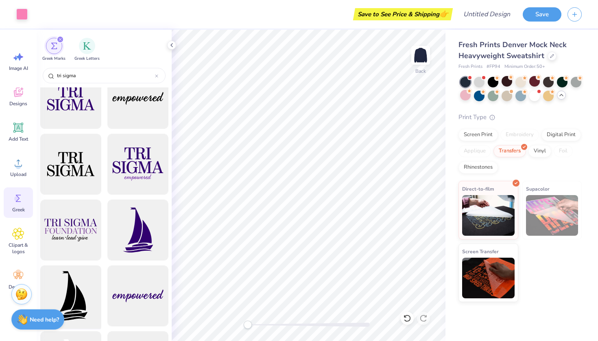
click at [79, 273] on div at bounding box center [70, 296] width 67 height 67
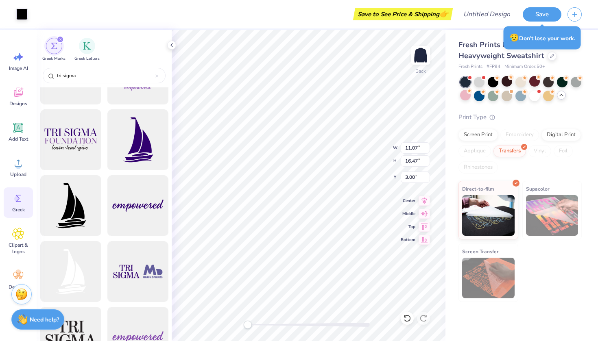
scroll to position [339, 0]
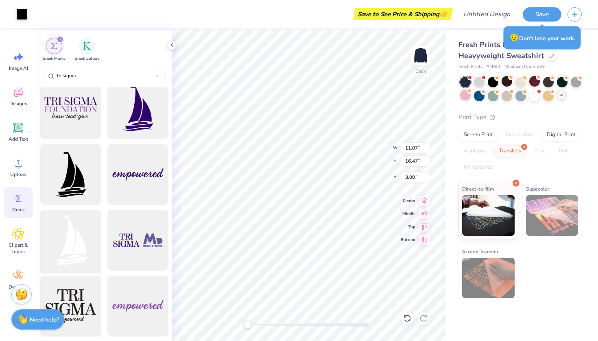
click at [67, 250] on div at bounding box center [70, 240] width 67 height 67
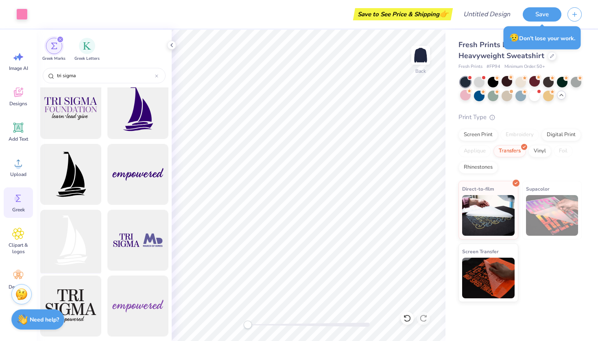
click at [78, 241] on div at bounding box center [70, 240] width 67 height 67
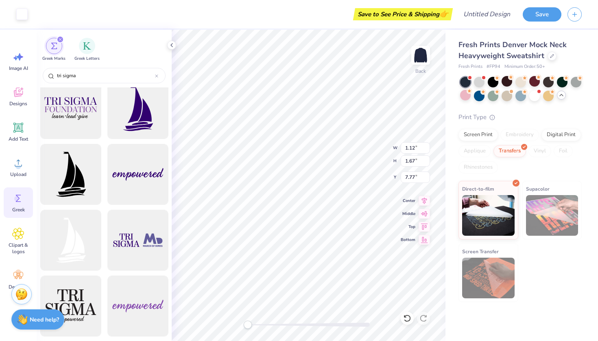
click at [462, 327] on div "Fresh Prints Denver Mock Neck Heavyweight Sweatshirt Fresh Prints # FP94 Minimu…" at bounding box center [521, 185] width 152 height 311
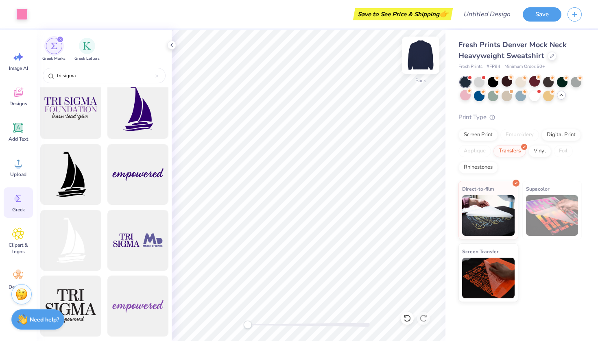
click at [423, 59] on img at bounding box center [420, 55] width 33 height 33
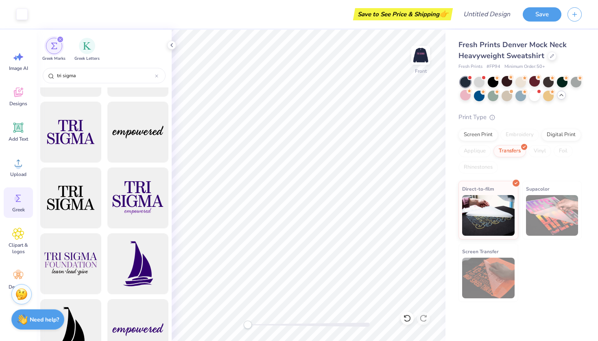
scroll to position [0, 0]
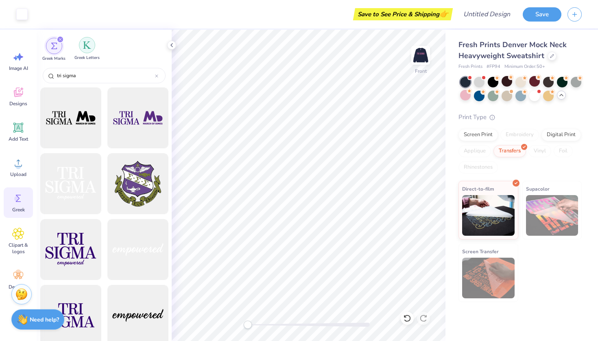
click at [82, 46] on div "filter for Greek Letters" at bounding box center [87, 45] width 16 height 16
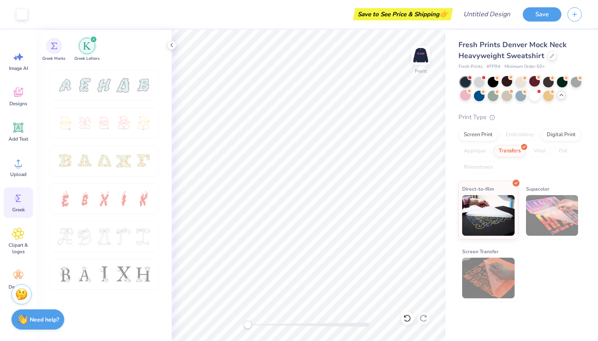
scroll to position [85, 0]
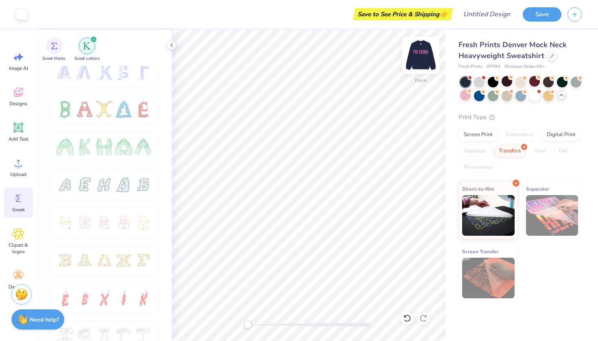
click at [423, 59] on img at bounding box center [420, 55] width 33 height 33
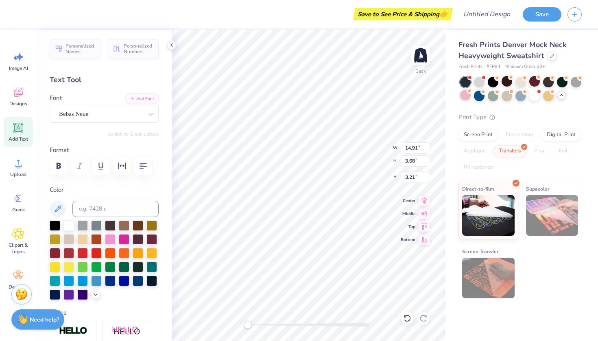
click at [79, 166] on div at bounding box center [104, 166] width 109 height 18
click at [56, 165] on icon "button" at bounding box center [59, 166] width 10 height 10
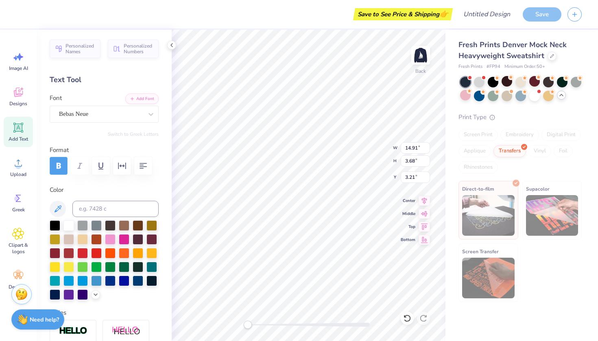
click at [57, 165] on icon "button" at bounding box center [59, 166] width 4 height 6
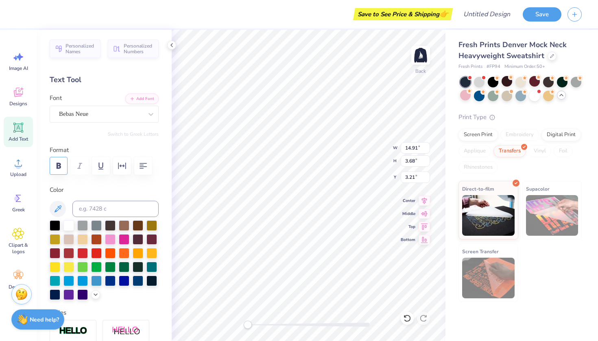
click at [57, 165] on icon "button" at bounding box center [59, 166] width 4 height 6
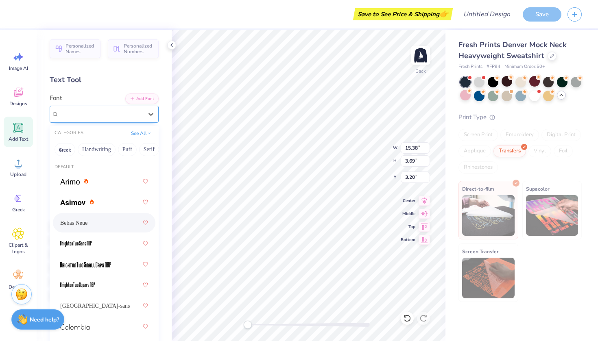
click at [132, 119] on div "Bebas Neue" at bounding box center [100, 114] width 85 height 13
click at [135, 117] on div "Bebas Neue" at bounding box center [100, 114] width 85 height 13
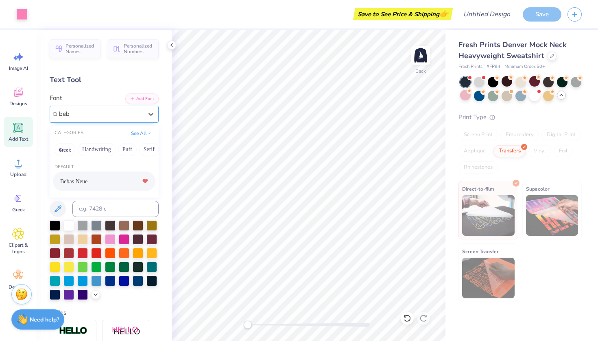
click at [143, 182] on icon at bounding box center [145, 181] width 5 height 4
type input "beb"
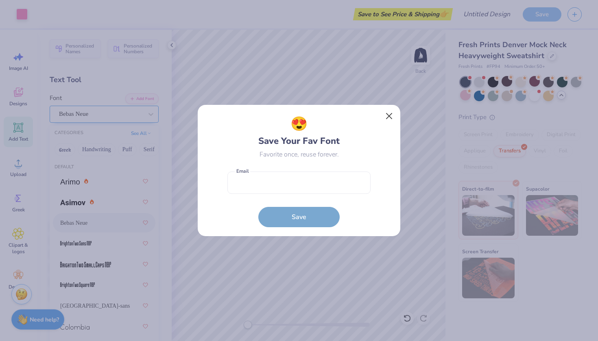
click at [387, 116] on button "Close" at bounding box center [388, 116] width 15 height 15
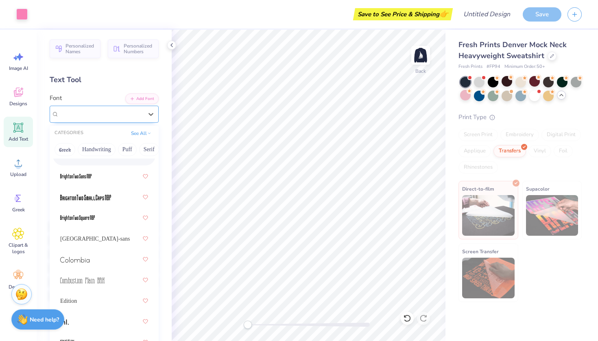
scroll to position [77, 0]
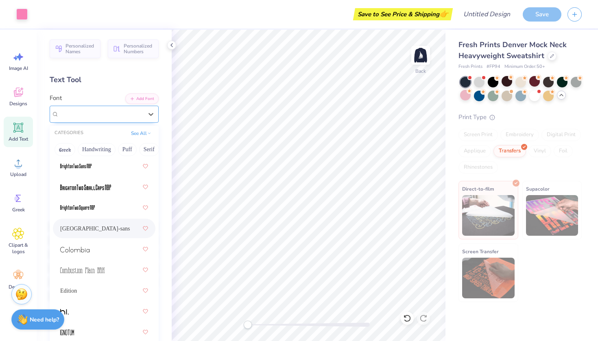
click at [96, 232] on div "cafe de paris-sans" at bounding box center [104, 228] width 88 height 15
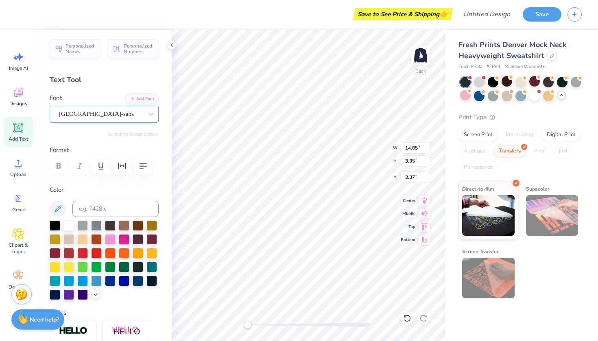
scroll to position [7, 2]
type textarea "TRI SIGMA"
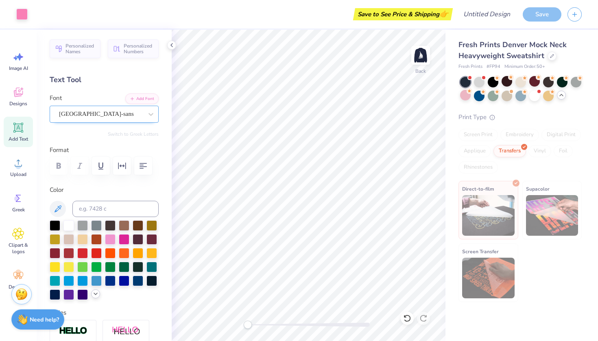
click at [92, 297] on icon at bounding box center [95, 294] width 7 height 7
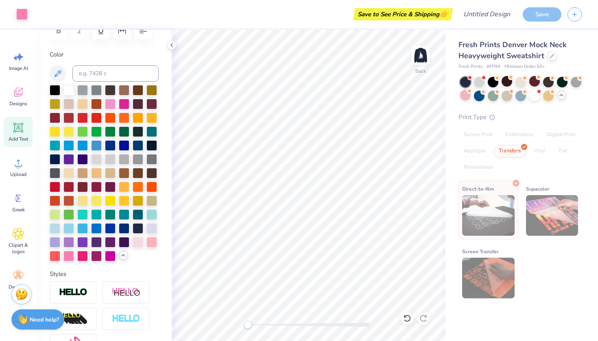
scroll to position [136, 0]
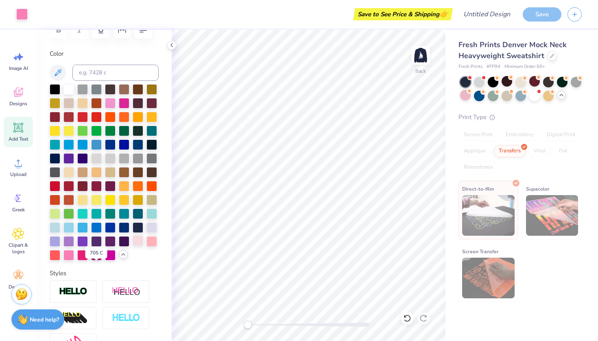
click at [133, 246] on div at bounding box center [138, 240] width 11 height 11
click at [102, 261] on div at bounding box center [104, 172] width 109 height 176
click at [146, 246] on div at bounding box center [151, 240] width 11 height 11
click at [146, 218] on div at bounding box center [151, 213] width 11 height 11
click at [60, 232] on div at bounding box center [55, 227] width 11 height 11
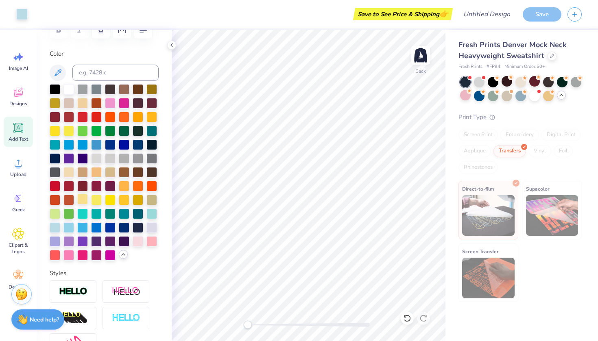
click at [97, 220] on div at bounding box center [104, 172] width 109 height 176
click at [102, 205] on div at bounding box center [96, 199] width 11 height 11
click at [73, 90] on div at bounding box center [68, 88] width 11 height 11
click at [74, 144] on div at bounding box center [68, 144] width 11 height 11
click at [146, 246] on div at bounding box center [151, 240] width 11 height 11
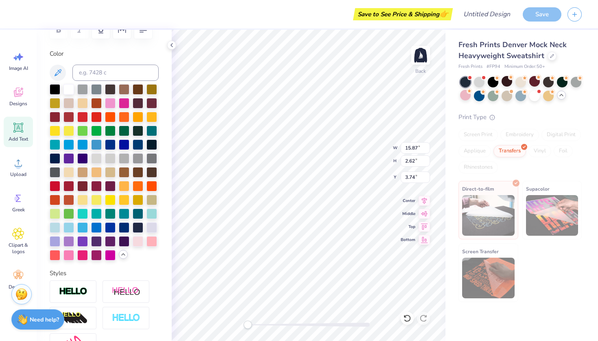
scroll to position [7, 1]
click at [88, 205] on div at bounding box center [82, 199] width 11 height 11
click at [102, 205] on div at bounding box center [96, 199] width 11 height 11
click at [19, 96] on icon at bounding box center [18, 93] width 8 height 7
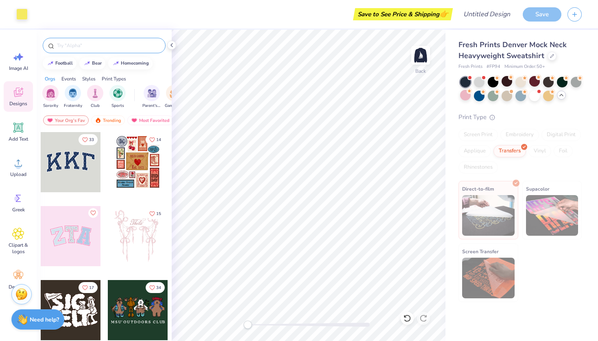
click at [97, 49] on input "text" at bounding box center [108, 45] width 104 height 8
click at [60, 157] on div at bounding box center [71, 162] width 60 height 60
type input "3.00"
type input "10.91"
type input "4.79"
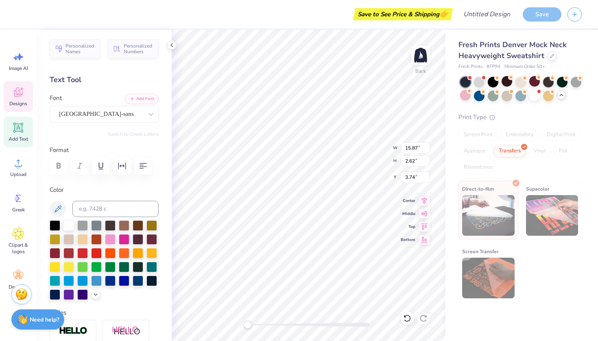
type input "10.72"
type input "4.57"
type input "3.00"
type input "15.87"
type input "2.62"
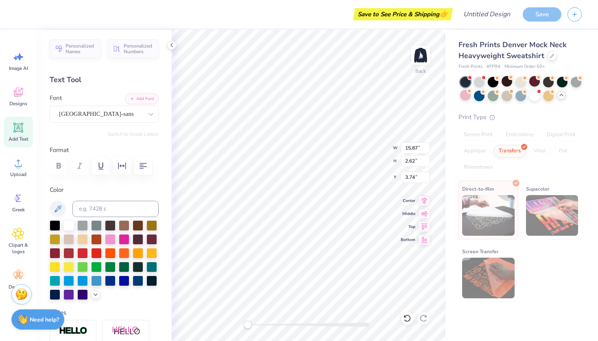
scroll to position [7, 1]
click at [17, 94] on icon at bounding box center [18, 92] width 9 height 9
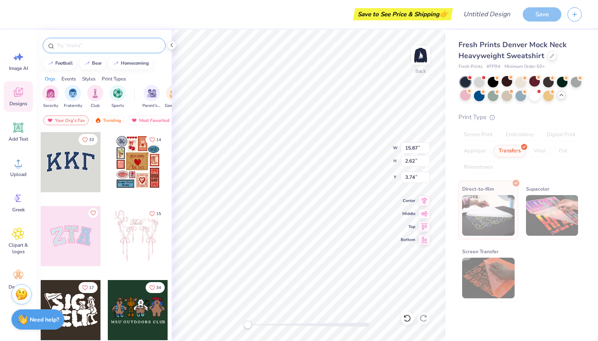
click at [107, 46] on input "text" at bounding box center [108, 45] width 104 height 8
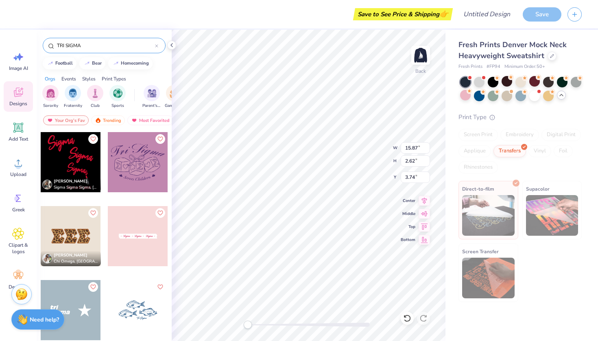
drag, startPoint x: 93, startPoint y: 50, endPoint x: 47, endPoint y: 45, distance: 46.2
click at [47, 45] on div "TRI SIGMA" at bounding box center [104, 45] width 123 height 15
click at [77, 48] on input "TRI SIGMA" at bounding box center [105, 45] width 99 height 8
drag, startPoint x: 87, startPoint y: 46, endPoint x: 50, endPoint y: 45, distance: 37.4
click at [50, 45] on div "TRI SIGMA" at bounding box center [104, 45] width 123 height 15
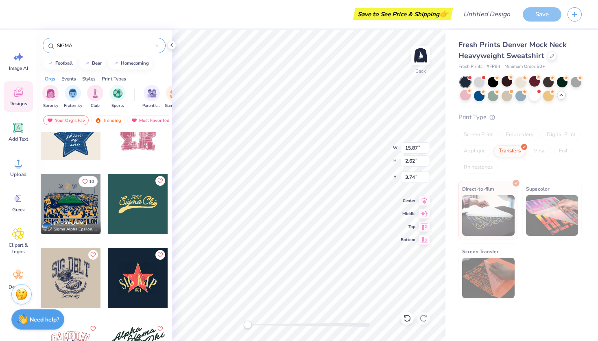
scroll to position [0, 0]
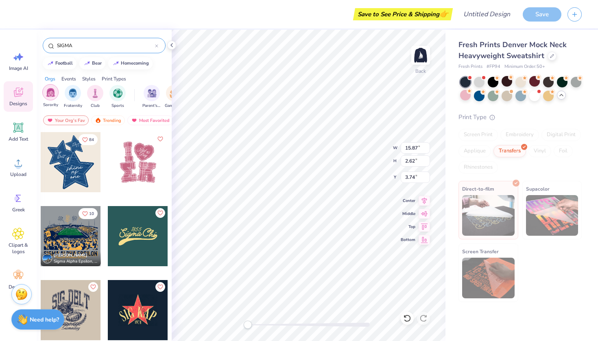
click at [51, 99] on div "filter for Sorority" at bounding box center [50, 92] width 16 height 16
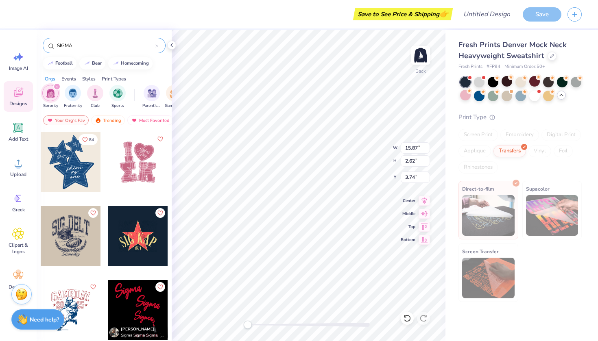
click at [157, 47] on icon at bounding box center [156, 46] width 2 height 2
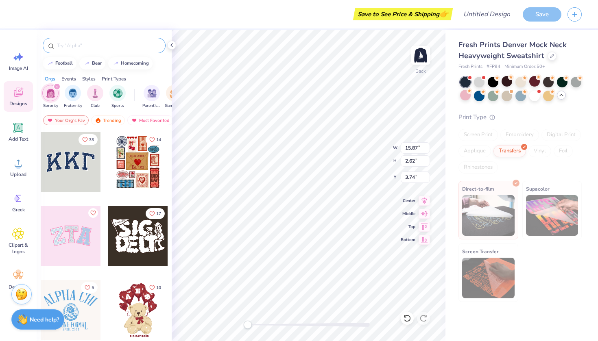
click at [71, 167] on div at bounding box center [71, 162] width 60 height 60
click at [20, 66] on span "Image AI" at bounding box center [18, 68] width 19 height 7
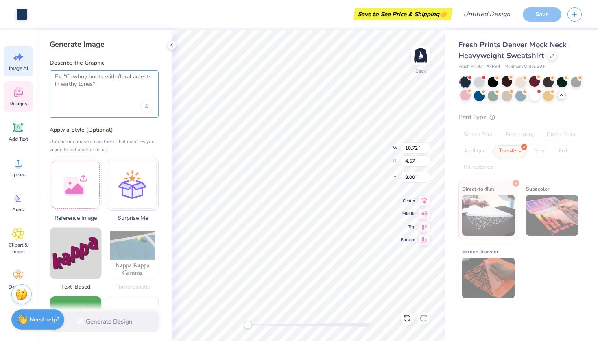
click at [81, 90] on textarea at bounding box center [104, 83] width 98 height 20
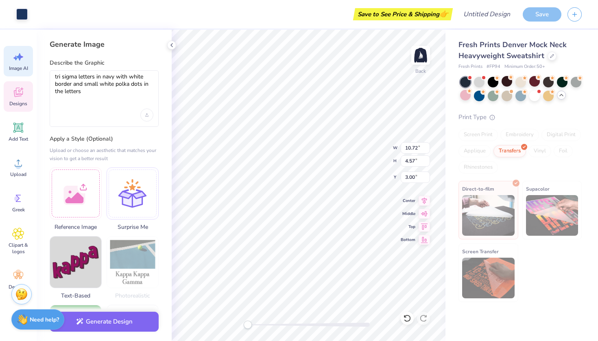
click at [95, 111] on div at bounding box center [104, 115] width 98 height 13
click at [141, 192] on div at bounding box center [133, 192] width 52 height 52
click at [161, 225] on div "Generate Image Describe the Graphic tri sigma letters in navy with white border…" at bounding box center [104, 185] width 135 height 311
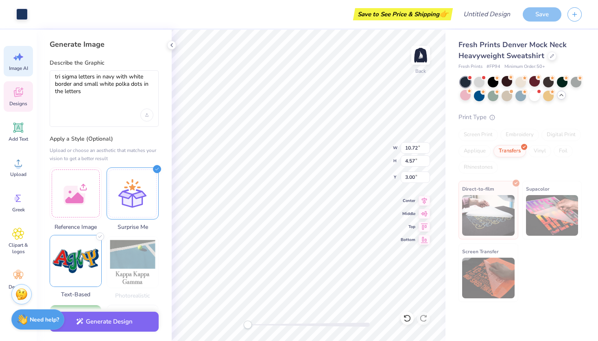
click at [79, 261] on img at bounding box center [75, 260] width 51 height 51
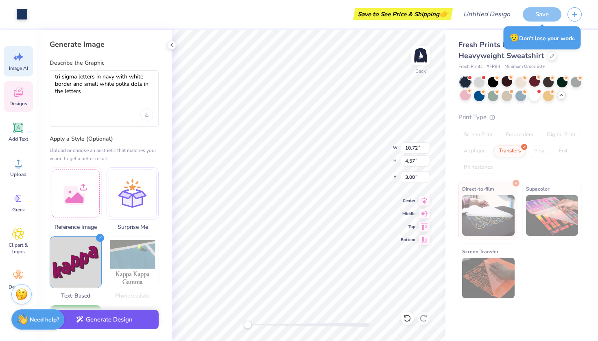
click at [110, 327] on button "Generate Design" at bounding box center [104, 320] width 109 height 20
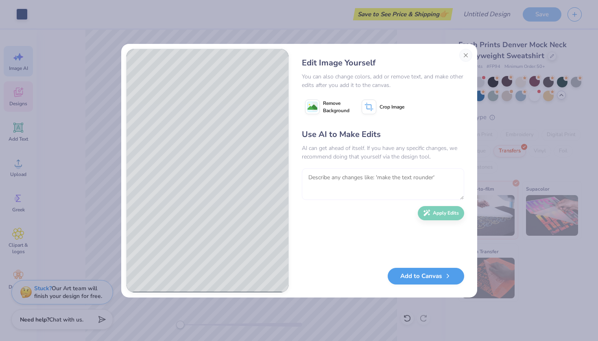
click at [324, 179] on textarea at bounding box center [383, 184] width 162 height 32
click at [316, 181] on textarea at bounding box center [383, 184] width 162 height 32
click at [334, 176] on textarea at bounding box center [383, 184] width 162 height 32
click at [395, 179] on textarea at bounding box center [383, 184] width 162 height 32
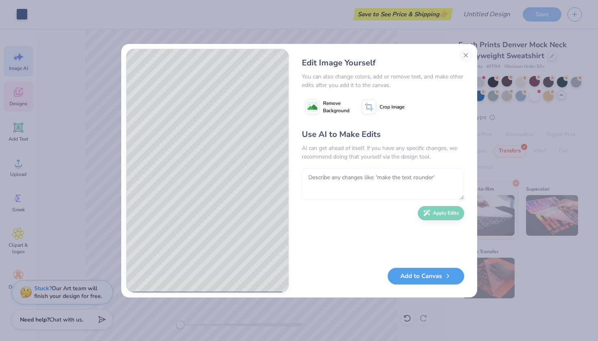
click at [361, 182] on textarea at bounding box center [383, 184] width 162 height 32
click at [431, 214] on button "Apply Edits" at bounding box center [441, 211] width 46 height 14
click at [331, 179] on textarea at bounding box center [383, 184] width 162 height 32
click at [406, 174] on textarea "no background. make the letters wider" at bounding box center [383, 184] width 162 height 32
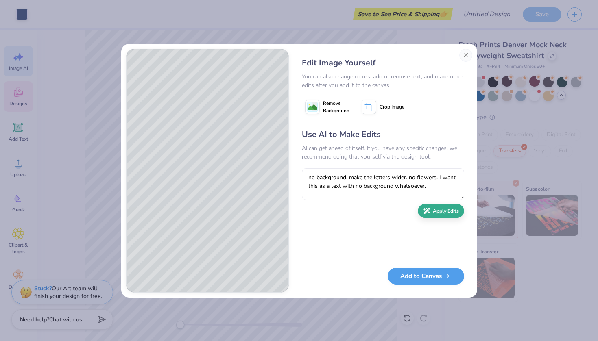
click at [433, 212] on button "Apply Edits" at bounding box center [441, 211] width 46 height 14
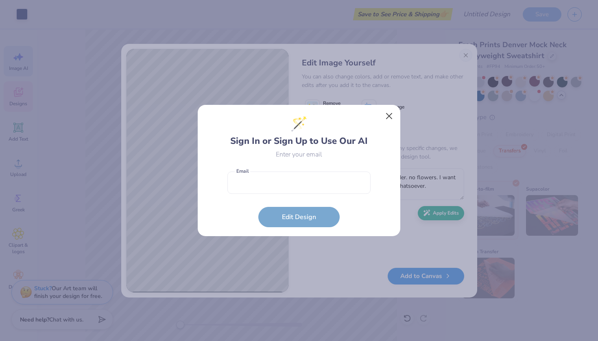
click at [388, 115] on button "Close" at bounding box center [388, 116] width 15 height 15
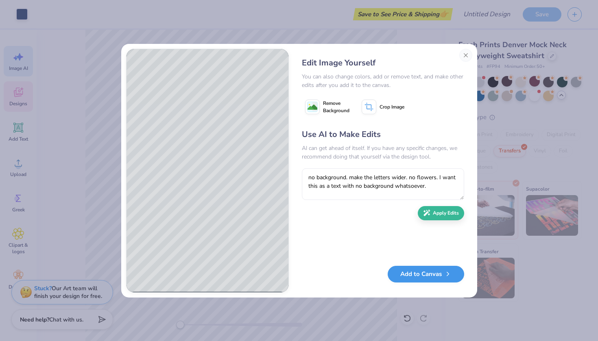
click at [413, 271] on button "Add to Canvas" at bounding box center [426, 274] width 76 height 17
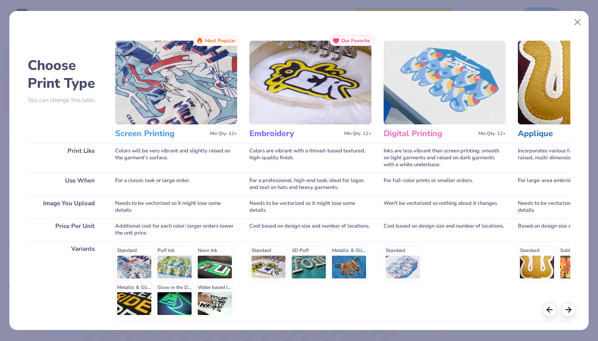
click at [332, 81] on img at bounding box center [310, 83] width 122 height 84
click at [262, 131] on h3 "Embroidery" at bounding box center [294, 133] width 91 height 11
click at [273, 261] on div "Standard 3D Puff Metallic & Glitter" at bounding box center [310, 263] width 122 height 35
click at [275, 255] on div "Standard 3D Puff Metallic & Glitter" at bounding box center [310, 263] width 122 height 35
click at [570, 309] on polyline at bounding box center [569, 308] width 2 height 5
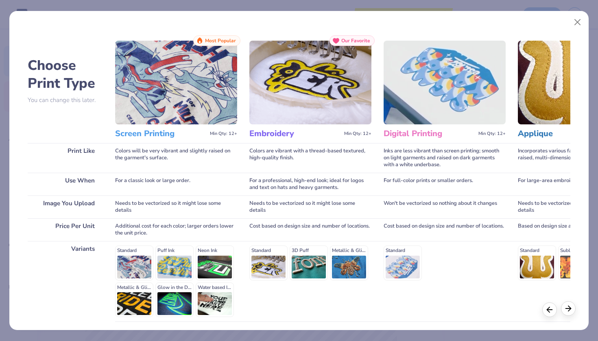
scroll to position [0, 271]
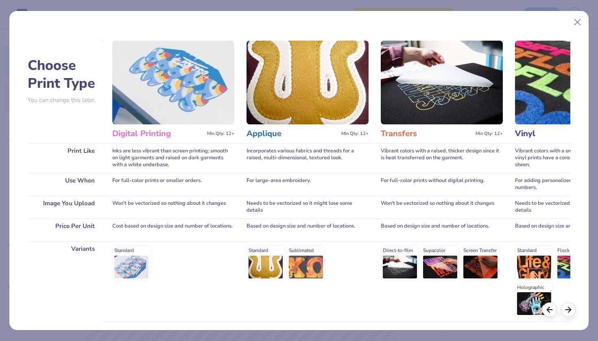
click at [501, 266] on div "Direct-to-film Supacolor Screen Transfer" at bounding box center [442, 263] width 122 height 35
click at [472, 255] on div "Direct-to-film Supacolor Screen Transfer" at bounding box center [442, 263] width 122 height 35
click at [549, 311] on polyline at bounding box center [548, 308] width 2 height 5
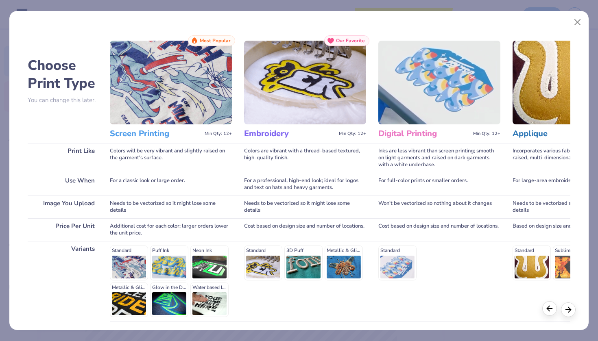
scroll to position [0, 0]
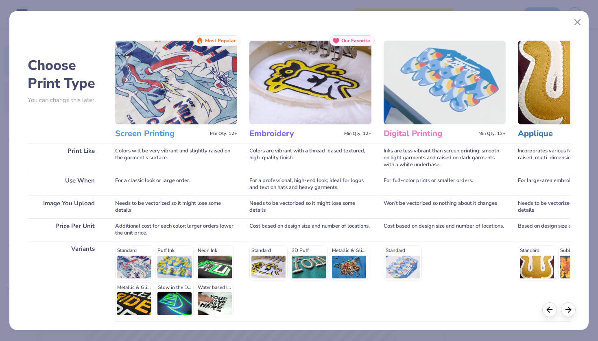
click at [59, 155] on div "Print Like" at bounding box center [65, 158] width 75 height 30
click at [122, 246] on div "Standard Puff Ink Neon Ink Metallic & Glitter Ink Glow in the Dark Ink Water ba…" at bounding box center [176, 282] width 122 height 72
click at [263, 263] on div "Standard 3D Puff Metallic & Glitter" at bounding box center [310, 263] width 122 height 35
click at [262, 244] on div "Standard 3D Puff Metallic & Glitter" at bounding box center [310, 281] width 122 height 81
click at [262, 247] on div "Standard 3D Puff Metallic & Glitter" at bounding box center [310, 263] width 122 height 35
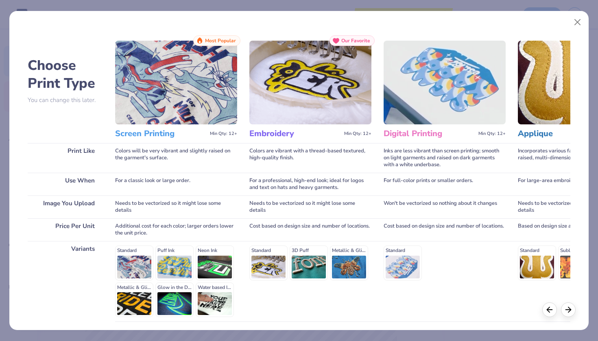
click at [314, 49] on img at bounding box center [310, 83] width 122 height 84
click at [340, 41] on icon at bounding box center [335, 40] width 7 height 7
click at [574, 19] on button "Close" at bounding box center [577, 22] width 15 height 15
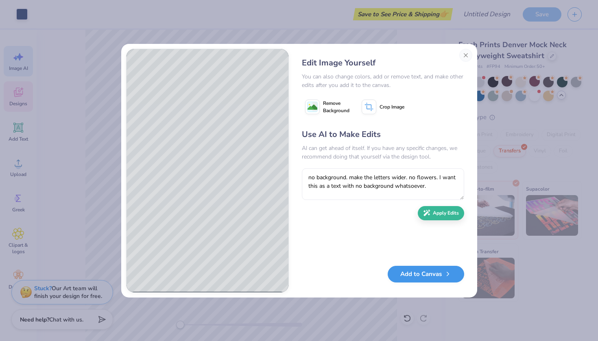
click at [432, 277] on button "Add to Canvas" at bounding box center [426, 274] width 76 height 17
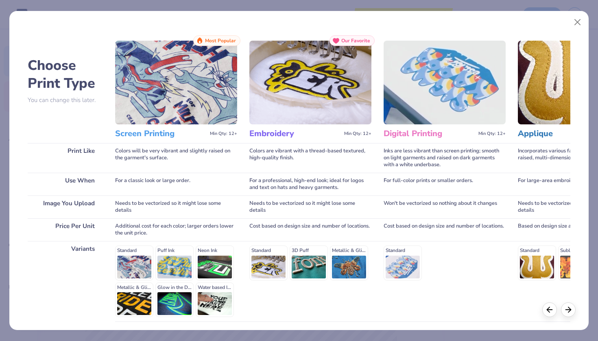
click at [363, 127] on div "Embroidery Min Qty: 12+" at bounding box center [310, 133] width 122 height 19
click at [311, 267] on div "Standard 3D Puff Metallic & Glitter" at bounding box center [310, 263] width 122 height 35
click at [264, 257] on div "Standard 3D Puff Metallic & Glitter" at bounding box center [310, 263] width 122 height 35
click at [204, 258] on div "Standard Puff Ink Neon Ink Metallic & Glitter Ink Glow in the Dark Ink Water ba…" at bounding box center [176, 282] width 122 height 72
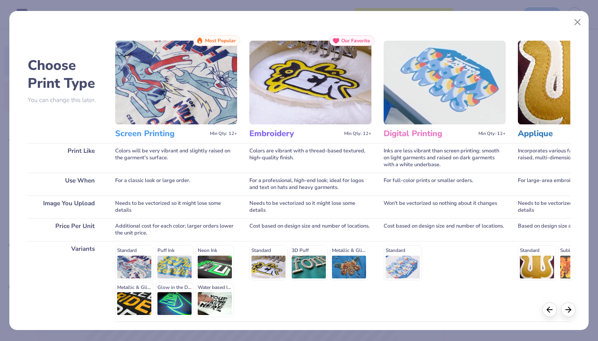
click at [166, 257] on div "Standard Puff Ink Neon Ink Metallic & Glitter Ink Glow in the Dark Ink Water ba…" at bounding box center [176, 282] width 122 height 72
click at [127, 260] on div "Standard Puff Ink Neon Ink Metallic & Glitter Ink Glow in the Dark Ink Water ba…" at bounding box center [176, 282] width 122 height 72
click at [127, 304] on div "Standard Puff Ink Neon Ink Metallic & Glitter Ink Glow in the Dark Ink Water ba…" at bounding box center [176, 282] width 122 height 72
click at [211, 304] on div "Standard Puff Ink Neon Ink Metallic & Glitter Ink Glow in the Dark Ink Water ba…" at bounding box center [176, 282] width 122 height 72
click at [547, 267] on div "Standard Sublimated" at bounding box center [579, 263] width 122 height 35
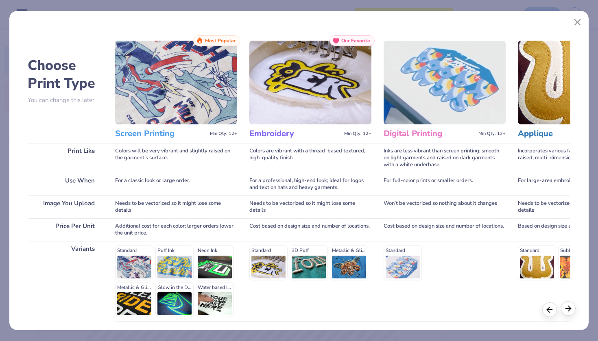
click at [567, 313] on icon at bounding box center [568, 308] width 9 height 9
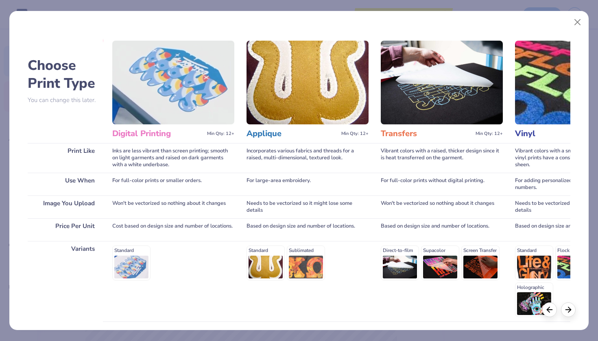
click at [530, 264] on div "Standard Flock Glitter Holographic" at bounding box center [576, 282] width 122 height 72
click at [566, 268] on div "Standard Flock Glitter Holographic" at bounding box center [576, 282] width 122 height 72
click at [519, 305] on div "Standard Flock Glitter Holographic" at bounding box center [576, 282] width 122 height 72
click at [378, 257] on div "Choose Print Type You can change this later. Print Like Use When Image You Uplo…" at bounding box center [299, 202] width 542 height 335
click at [568, 306] on icon at bounding box center [568, 308] width 9 height 9
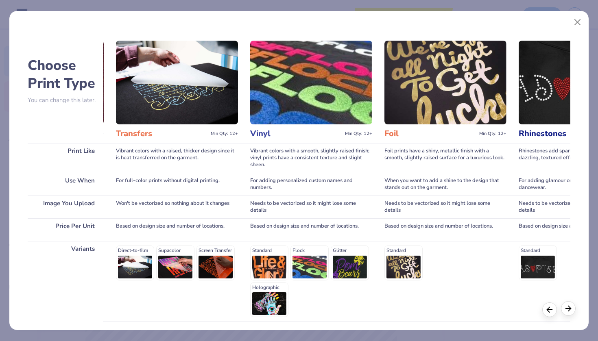
scroll to position [0, 542]
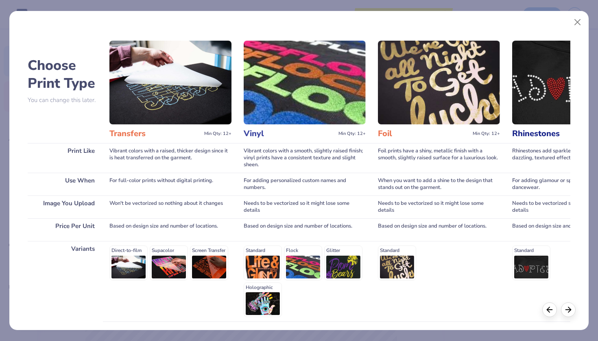
click at [404, 270] on div "Standard" at bounding box center [439, 263] width 122 height 35
click at [568, 305] on icon at bounding box center [568, 308] width 9 height 9
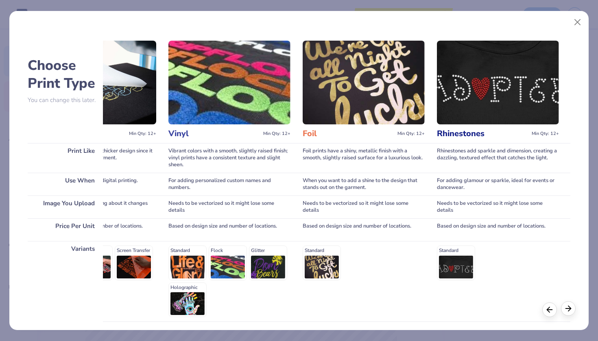
scroll to position [0, 618]
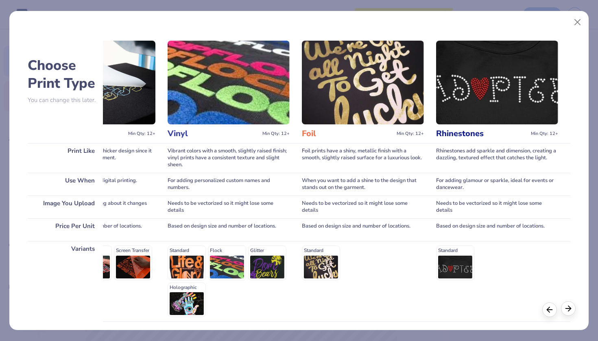
click at [568, 305] on icon at bounding box center [568, 308] width 9 height 9
click at [229, 98] on img at bounding box center [229, 83] width 122 height 84
drag, startPoint x: 229, startPoint y: 98, endPoint x: 233, endPoint y: 154, distance: 56.3
click at [233, 155] on div "Vinyl Min Qty: 12+ Vibrant colors with a smooth, slightly raised finish; vinyl …" at bounding box center [229, 202] width 122 height 335
click at [176, 133] on h3 "Vinyl" at bounding box center [213, 133] width 91 height 11
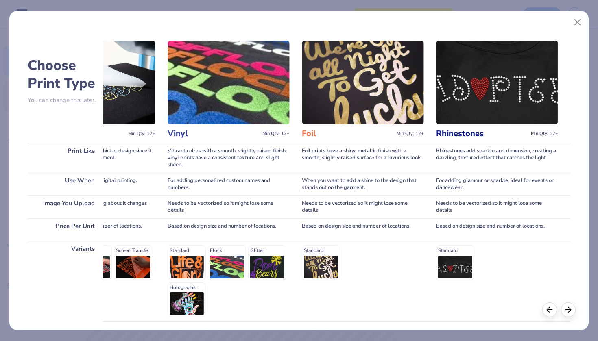
click at [173, 155] on div "Vibrant colors with a smooth, slightly raised finish; vinyl prints have a consi…" at bounding box center [229, 158] width 122 height 30
click at [172, 215] on div "Needs to be vectorized so it might lose some details" at bounding box center [229, 207] width 122 height 23
click at [172, 217] on div "Needs to be vectorized so it might lose some details" at bounding box center [229, 207] width 122 height 23
click at [179, 251] on div "Standard Flock Glitter Holographic" at bounding box center [229, 282] width 122 height 72
click at [179, 250] on div "Standard Flock Glitter Holographic" at bounding box center [229, 282] width 122 height 72
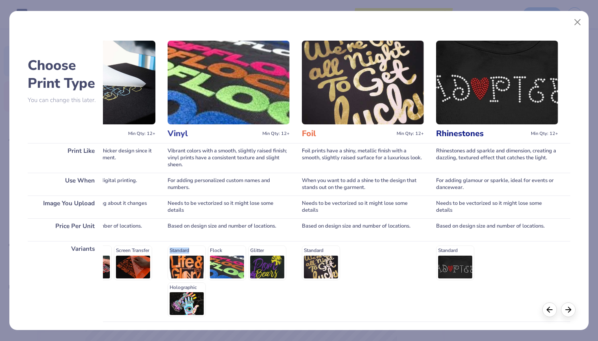
click at [181, 266] on div "Standard Flock Glitter Holographic" at bounding box center [229, 282] width 122 height 72
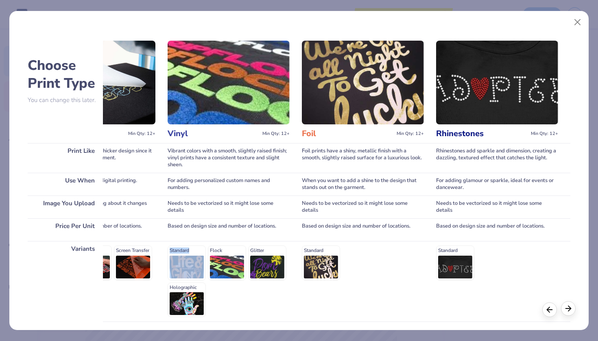
click at [570, 312] on icon at bounding box center [568, 308] width 9 height 9
click at [548, 312] on icon at bounding box center [549, 308] width 9 height 9
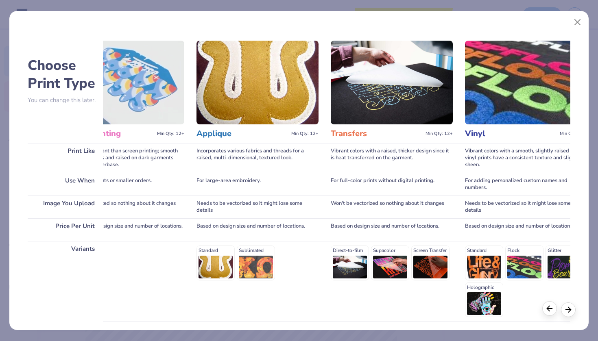
click at [548, 312] on icon at bounding box center [549, 308] width 9 height 9
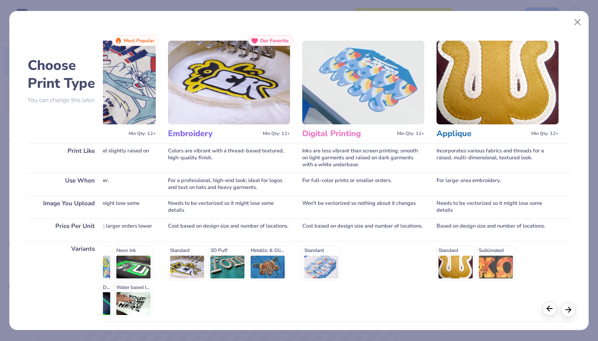
click at [548, 312] on icon at bounding box center [549, 308] width 9 height 9
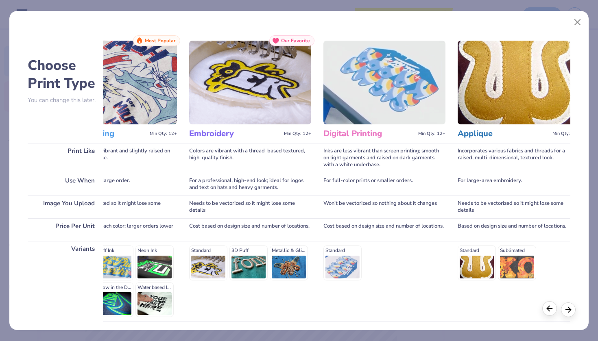
scroll to position [0, 0]
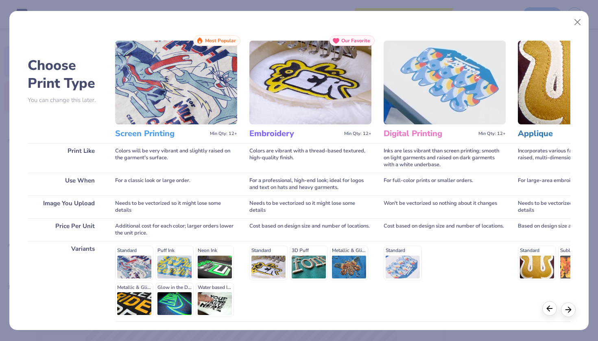
click at [548, 312] on icon at bounding box center [549, 308] width 9 height 9
click at [263, 261] on div "Standard 3D Puff Metallic & Glitter" at bounding box center [310, 263] width 122 height 35
click at [263, 250] on div "Standard 3D Puff Metallic & Glitter" at bounding box center [310, 263] width 122 height 35
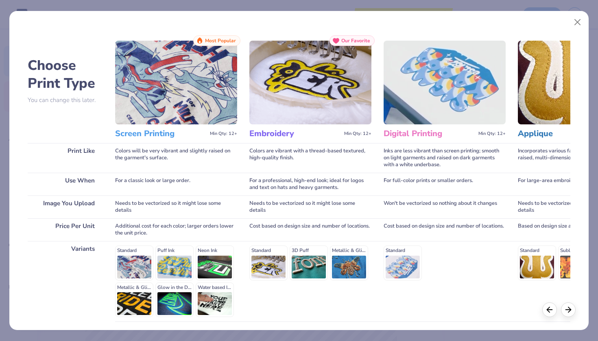
click at [311, 251] on div "Standard 3D Puff Metallic & Glitter" at bounding box center [310, 263] width 122 height 35
click at [306, 261] on div "Standard 3D Puff Metallic & Glitter" at bounding box center [310, 263] width 122 height 35
click at [340, 261] on div "Standard 3D Puff Metallic & Glitter" at bounding box center [310, 263] width 122 height 35
click at [338, 249] on div "Standard 3D Puff Metallic & Glitter" at bounding box center [310, 263] width 122 height 35
click at [261, 263] on div "Standard 3D Puff Metallic & Glitter" at bounding box center [310, 263] width 122 height 35
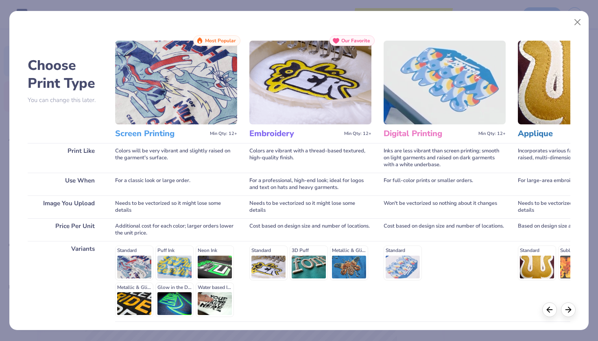
click at [207, 263] on div "Standard Puff Ink Neon Ink Metallic & Glitter Ink Glow in the Dark Ink Water ba…" at bounding box center [176, 282] width 122 height 72
click at [207, 306] on div "Standard Puff Ink Neon Ink Metallic & Glitter Ink Glow in the Dark Ink Water ba…" at bounding box center [176, 282] width 122 height 72
click at [177, 303] on div "Standard Puff Ink Neon Ink Metallic & Glitter Ink Glow in the Dark Ink Water ba…" at bounding box center [176, 282] width 122 height 72
click at [168, 267] on div "Standard Puff Ink Neon Ink Metallic & Glitter Ink Glow in the Dark Ink Water ba…" at bounding box center [176, 282] width 122 height 72
click at [138, 267] on div "Standard Puff Ink Neon Ink Metallic & Glitter Ink Glow in the Dark Ink Water ba…" at bounding box center [176, 282] width 122 height 72
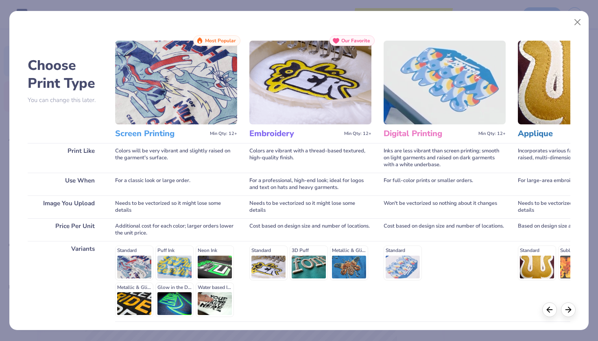
click at [138, 302] on div "Standard Puff Ink Neon Ink Metallic & Glitter Ink Glow in the Dark Ink Water ba…" at bounding box center [176, 282] width 122 height 72
click at [259, 263] on div "Standard 3D Puff Metallic & Glitter" at bounding box center [310, 263] width 122 height 35
click at [572, 24] on button "Close" at bounding box center [577, 22] width 15 height 15
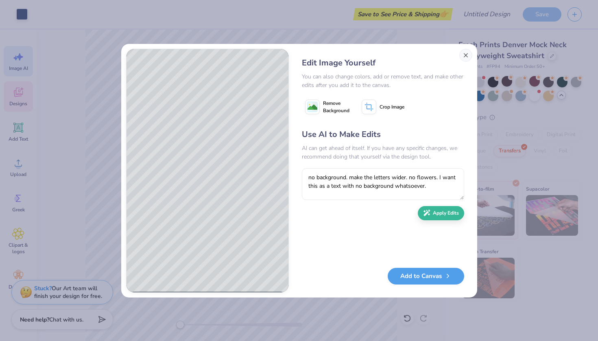
click at [464, 57] on button "Close" at bounding box center [465, 55] width 13 height 13
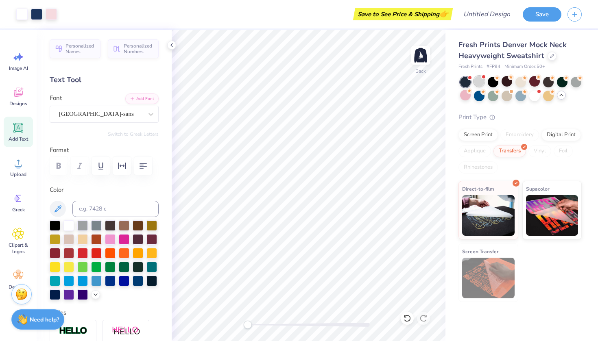
click at [479, 79] on div at bounding box center [479, 81] width 11 height 11
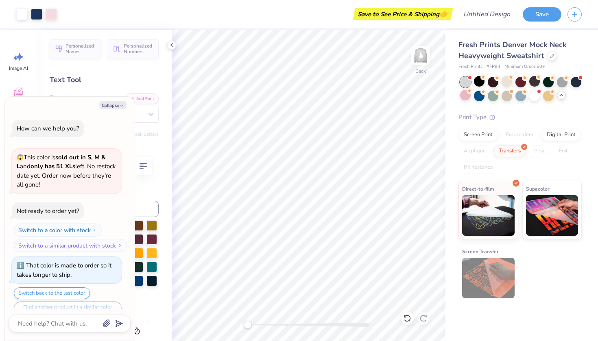
scroll to position [584, 0]
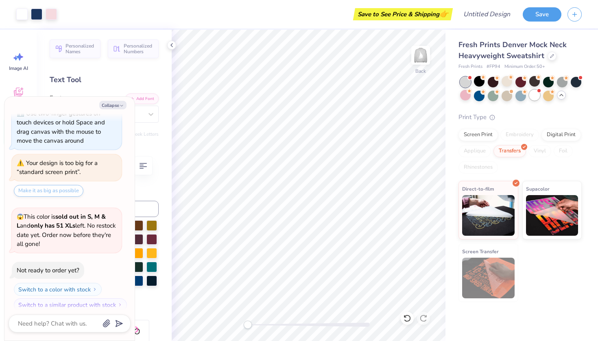
click at [537, 98] on div at bounding box center [534, 95] width 11 height 11
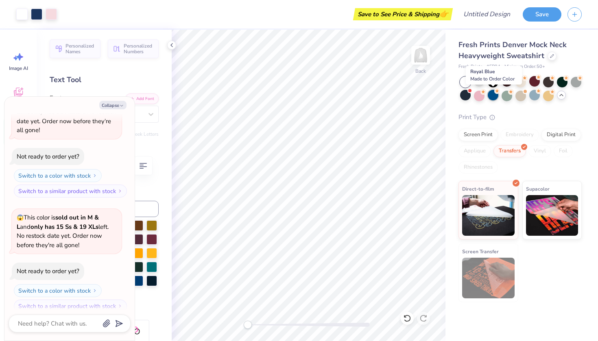
click at [492, 96] on div at bounding box center [493, 95] width 11 height 11
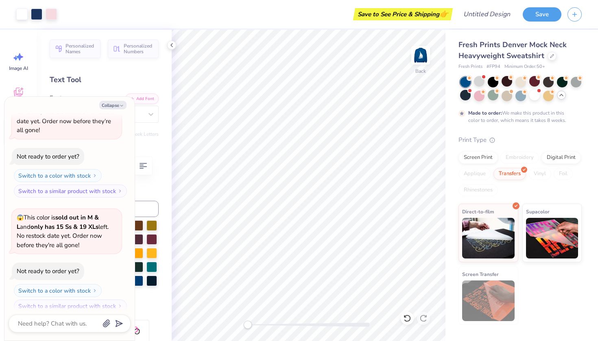
scroll to position [812, 0]
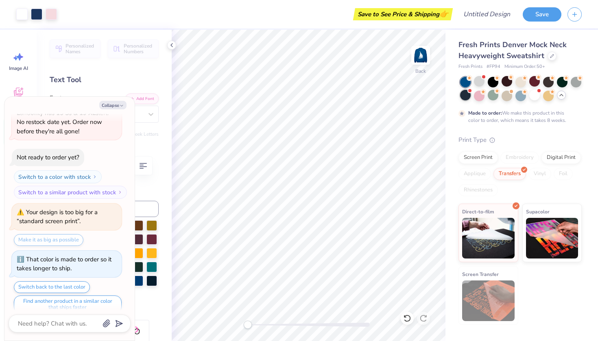
click at [467, 98] on div at bounding box center [465, 95] width 11 height 11
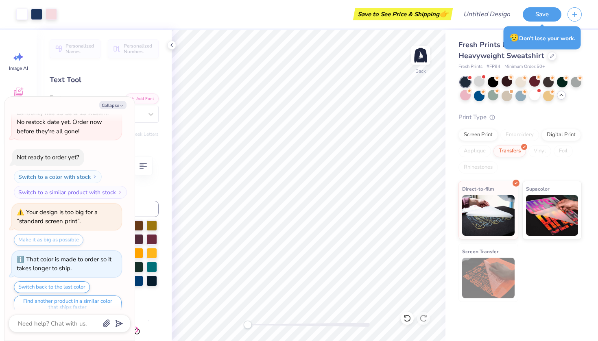
scroll to position [1013, 0]
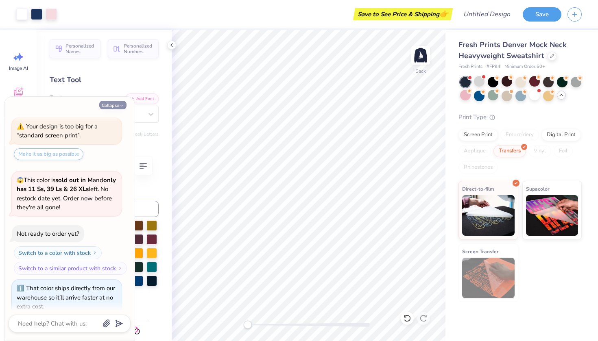
click at [121, 108] on button "Collapse" at bounding box center [112, 105] width 27 height 9
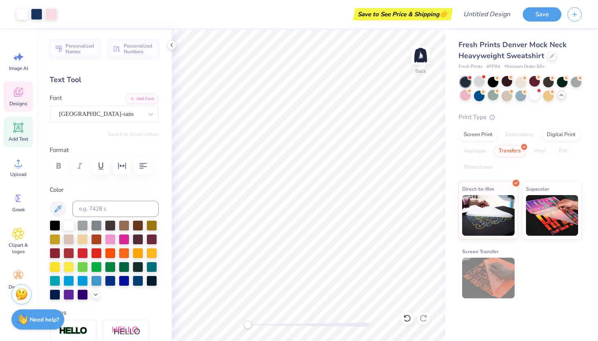
click at [13, 102] on span "Designs" at bounding box center [18, 103] width 18 height 7
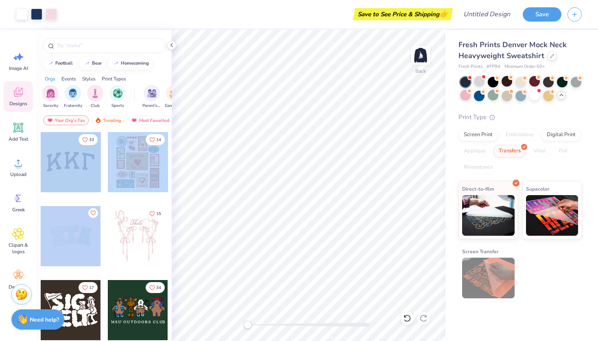
drag, startPoint x: 87, startPoint y: 168, endPoint x: 84, endPoint y: 232, distance: 63.9
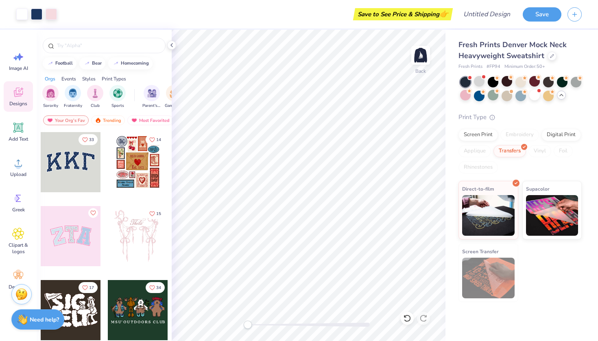
click at [123, 238] on div at bounding box center [138, 236] width 60 height 60
click at [19, 142] on span "Add Text" at bounding box center [19, 139] width 20 height 7
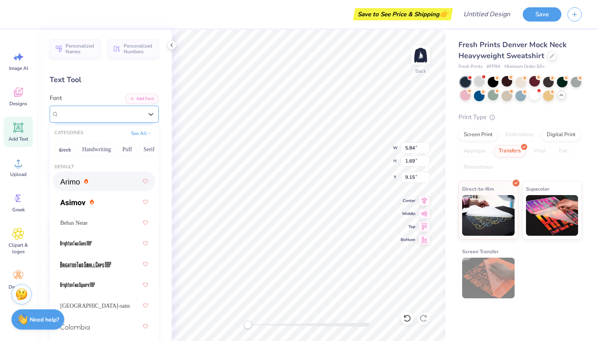
click at [97, 115] on div "Super Dream" at bounding box center [100, 114] width 85 height 13
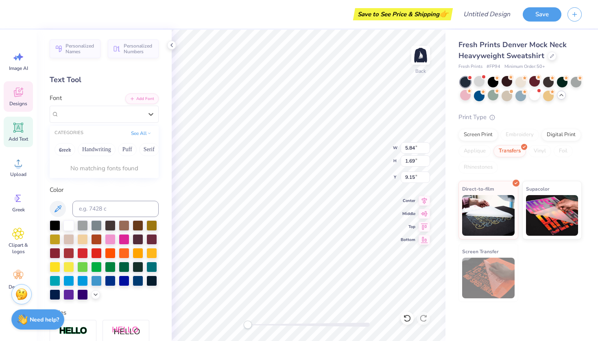
click at [19, 91] on icon at bounding box center [18, 92] width 9 height 9
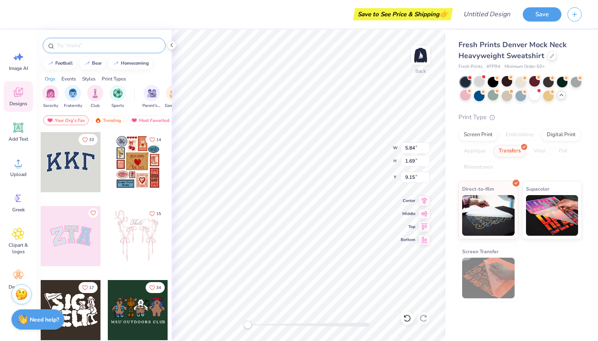
click at [106, 40] on div at bounding box center [104, 45] width 123 height 15
click at [87, 51] on div at bounding box center [104, 45] width 123 height 15
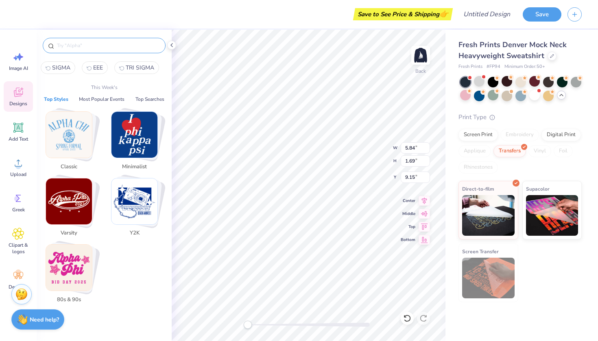
click at [87, 44] on input "text" at bounding box center [108, 45] width 104 height 8
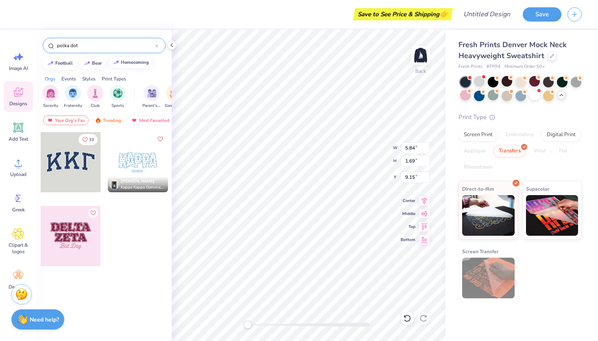
scroll to position [7, 0]
click at [412, 62] on img at bounding box center [420, 55] width 33 height 33
click at [479, 81] on div at bounding box center [479, 81] width 11 height 11
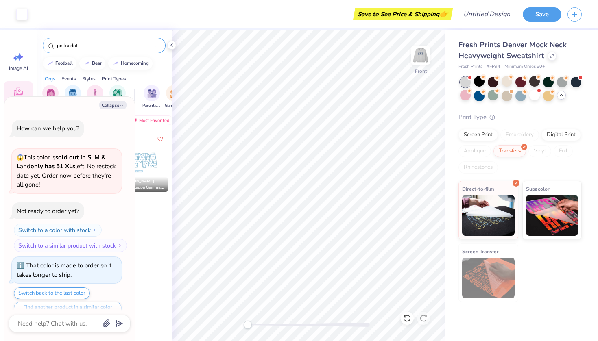
scroll to position [1126, 0]
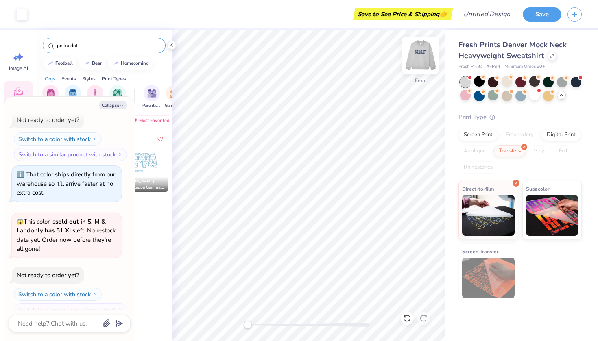
click at [418, 59] on img at bounding box center [420, 55] width 33 height 33
click at [424, 52] on img at bounding box center [420, 55] width 33 height 33
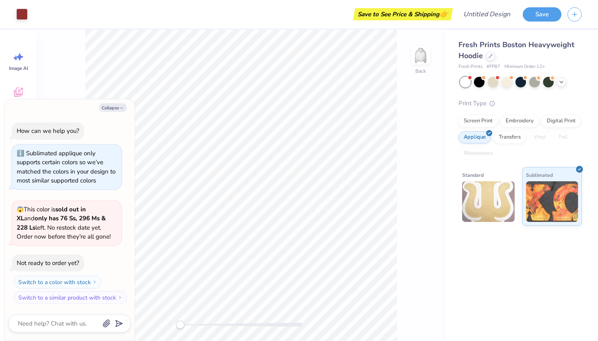
click at [111, 226] on span "😱 This color is sold out in XL and only has 76 Ss, 296 Ms & 228 Ls left. No res…" at bounding box center [64, 223] width 94 height 36
click at [494, 212] on img at bounding box center [488, 201] width 52 height 41
click at [115, 112] on button "Collapse" at bounding box center [112, 107] width 27 height 9
type textarea "x"
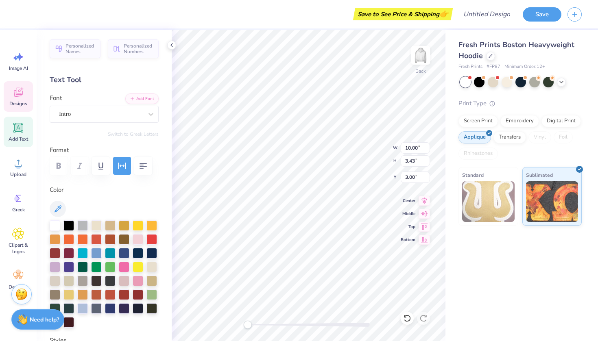
scroll to position [7, 1]
type textarea "1898"
type textarea "G"
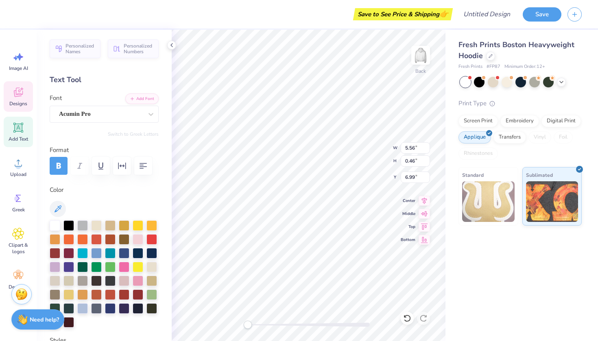
type textarea "SIGMA SIGMA SIGMA"
click at [510, 83] on div at bounding box center [506, 81] width 11 height 11
type textarea "x"
type input "6.67"
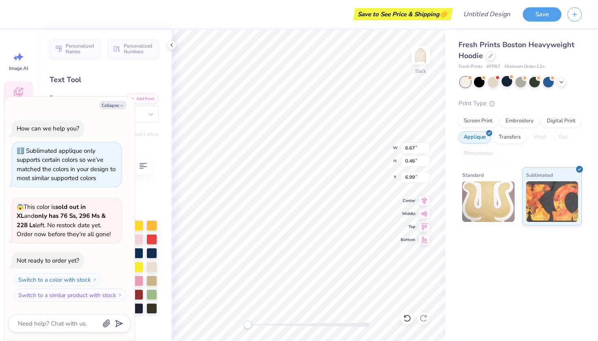
scroll to position [100, 0]
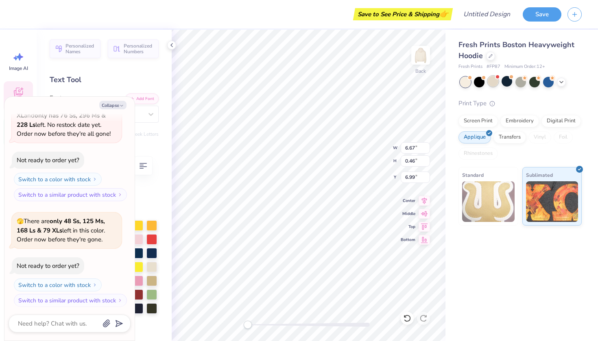
click at [494, 81] on div at bounding box center [493, 81] width 11 height 11
click at [533, 81] on div at bounding box center [534, 81] width 11 height 11
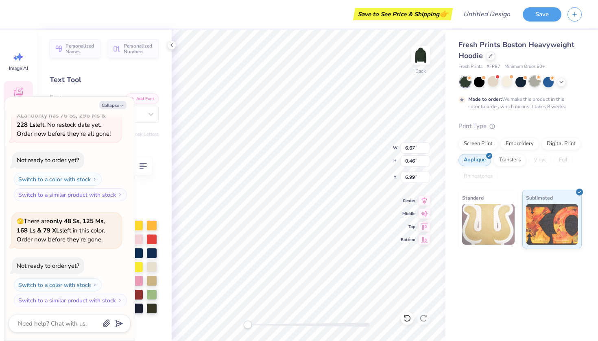
scroll to position [281, 0]
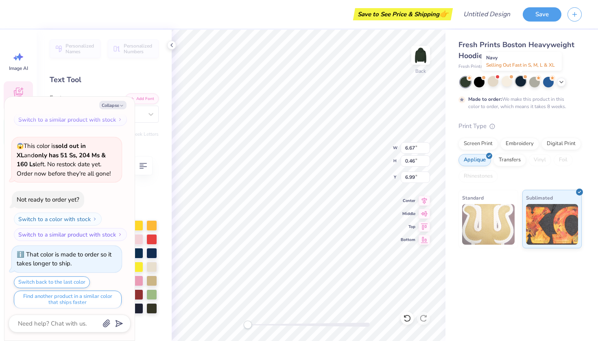
click at [519, 82] on div at bounding box center [520, 81] width 11 height 11
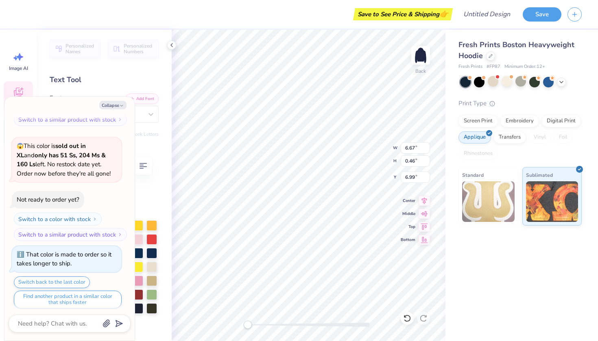
scroll to position [426, 0]
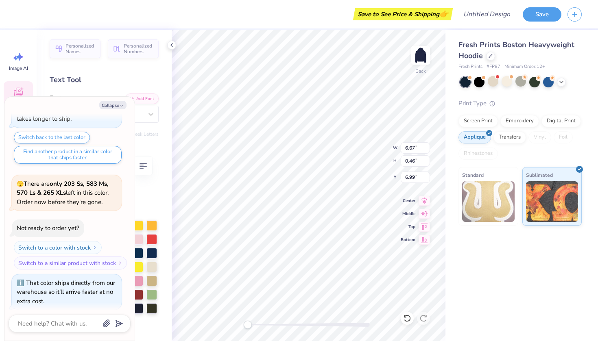
type textarea "x"
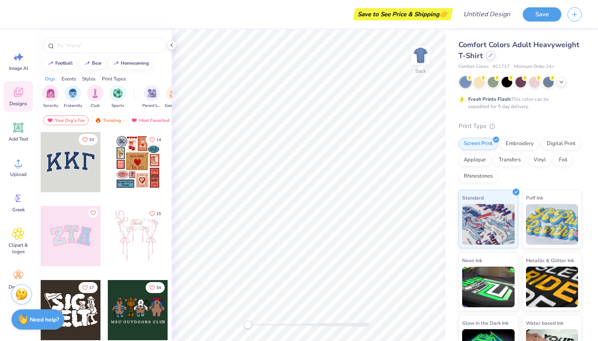
click at [492, 57] on icon at bounding box center [490, 55] width 4 height 4
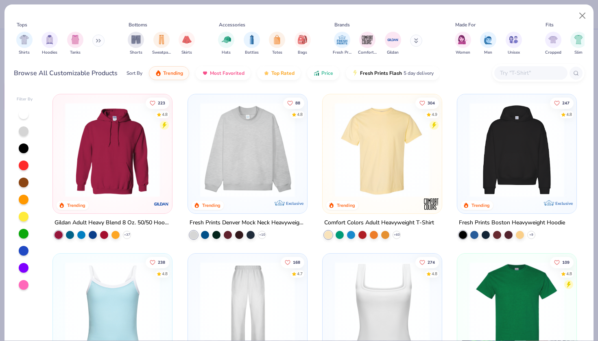
click at [268, 165] on img at bounding box center [247, 149] width 103 height 95
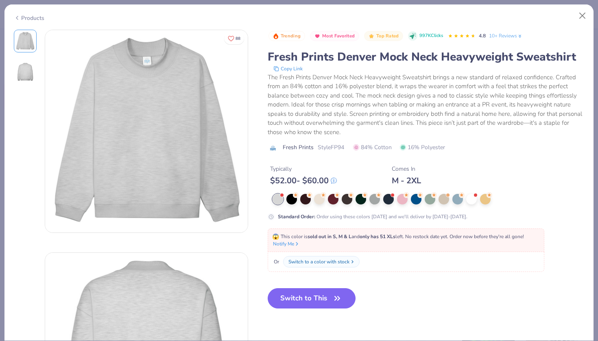
click at [342, 261] on div "Switch to a color with stock" at bounding box center [318, 261] width 61 height 7
click at [320, 197] on div at bounding box center [319, 198] width 11 height 11
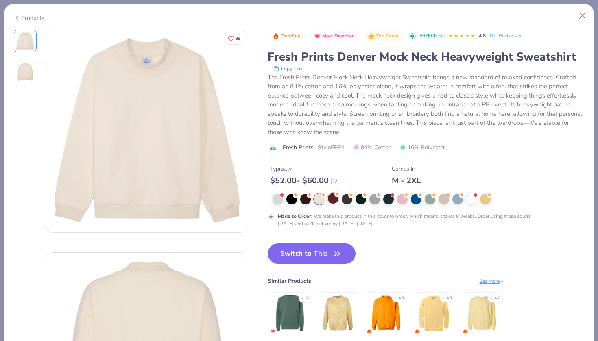
click at [335, 201] on div at bounding box center [333, 198] width 11 height 11
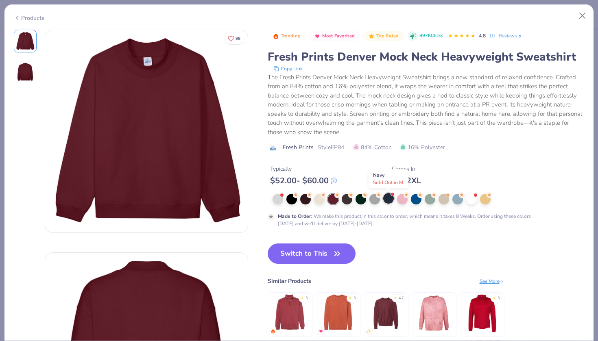
click at [385, 198] on div at bounding box center [388, 198] width 11 height 11
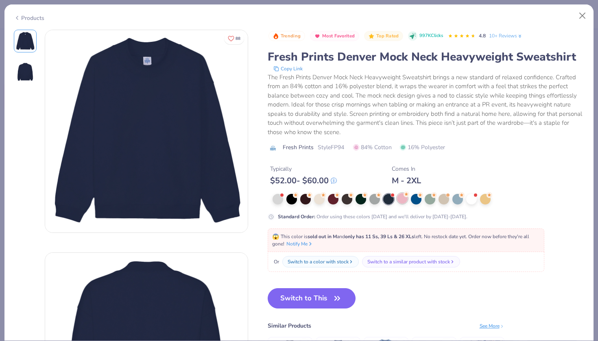
click at [402, 204] on div at bounding box center [402, 198] width 11 height 11
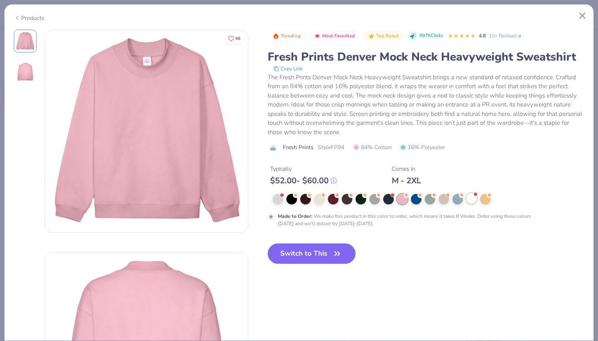
click at [470, 200] on div at bounding box center [471, 198] width 11 height 11
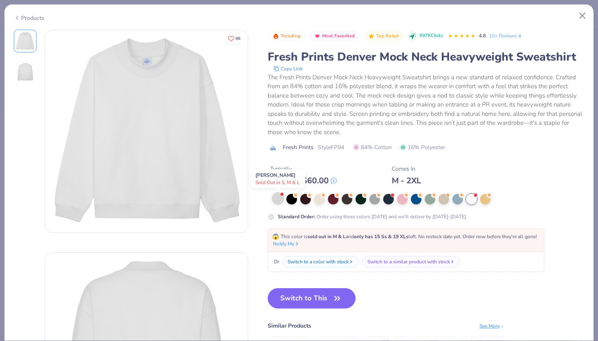
click at [275, 196] on div at bounding box center [277, 198] width 11 height 11
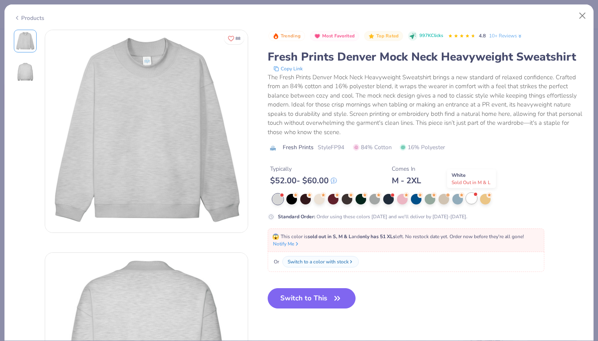
click at [468, 202] on div at bounding box center [471, 198] width 11 height 11
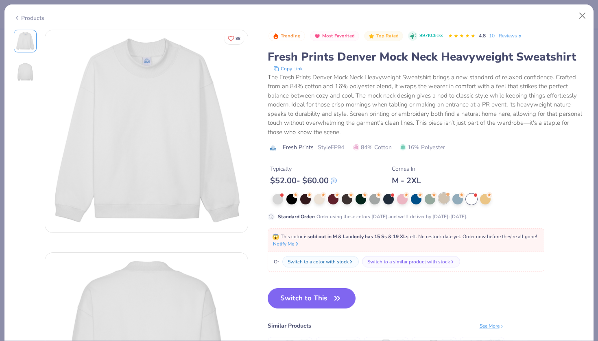
click at [442, 203] on div at bounding box center [443, 198] width 11 height 11
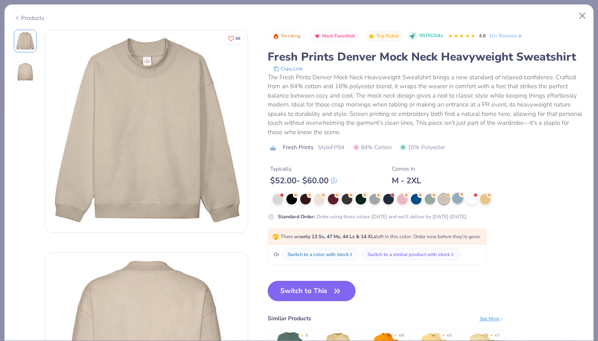
click at [462, 198] on div at bounding box center [457, 198] width 11 height 11
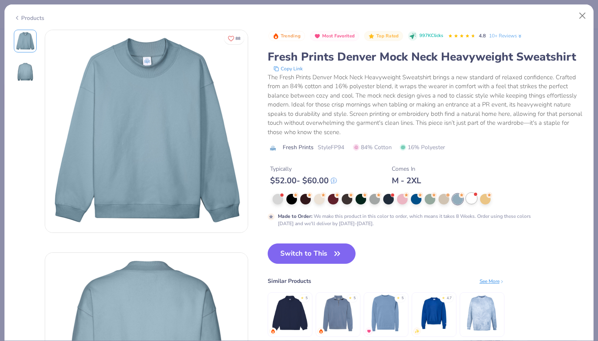
click at [470, 199] on div at bounding box center [471, 198] width 11 height 11
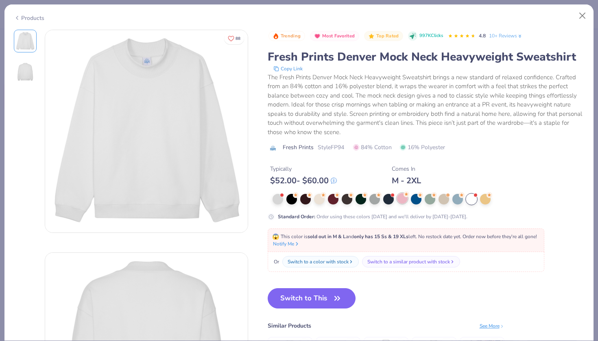
click at [401, 198] on div at bounding box center [402, 198] width 11 height 11
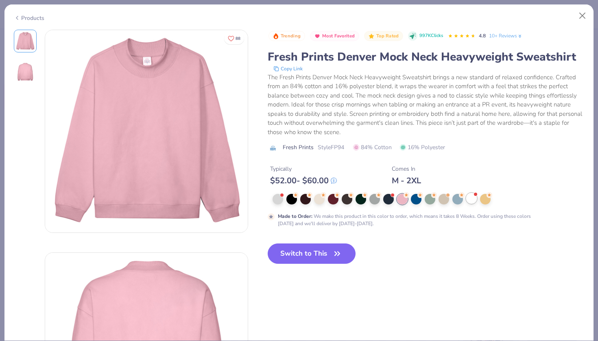
click at [471, 200] on div at bounding box center [471, 198] width 11 height 11
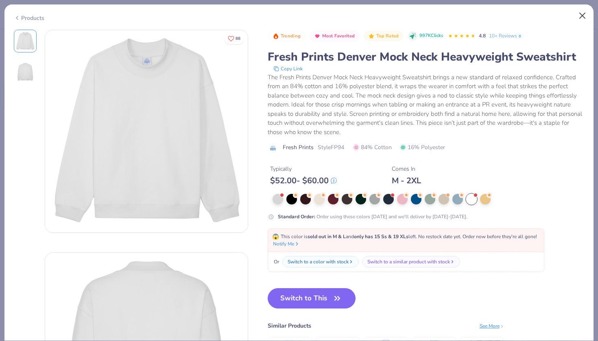
click at [575, 19] on button "Close" at bounding box center [582, 15] width 15 height 15
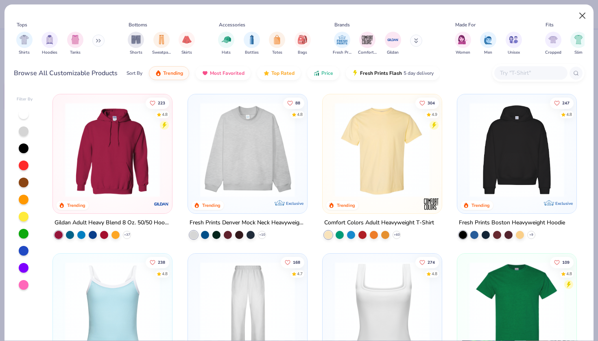
click at [581, 17] on button "Close" at bounding box center [582, 15] width 15 height 15
